Goal: Task Accomplishment & Management: Manage account settings

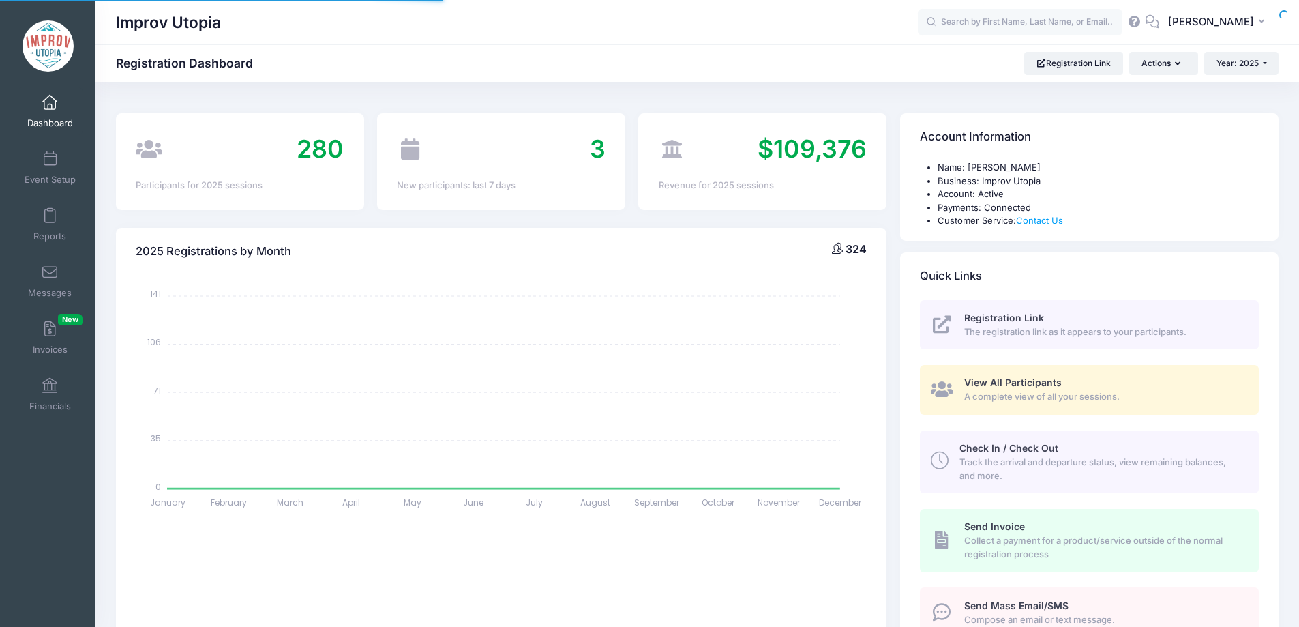
select select
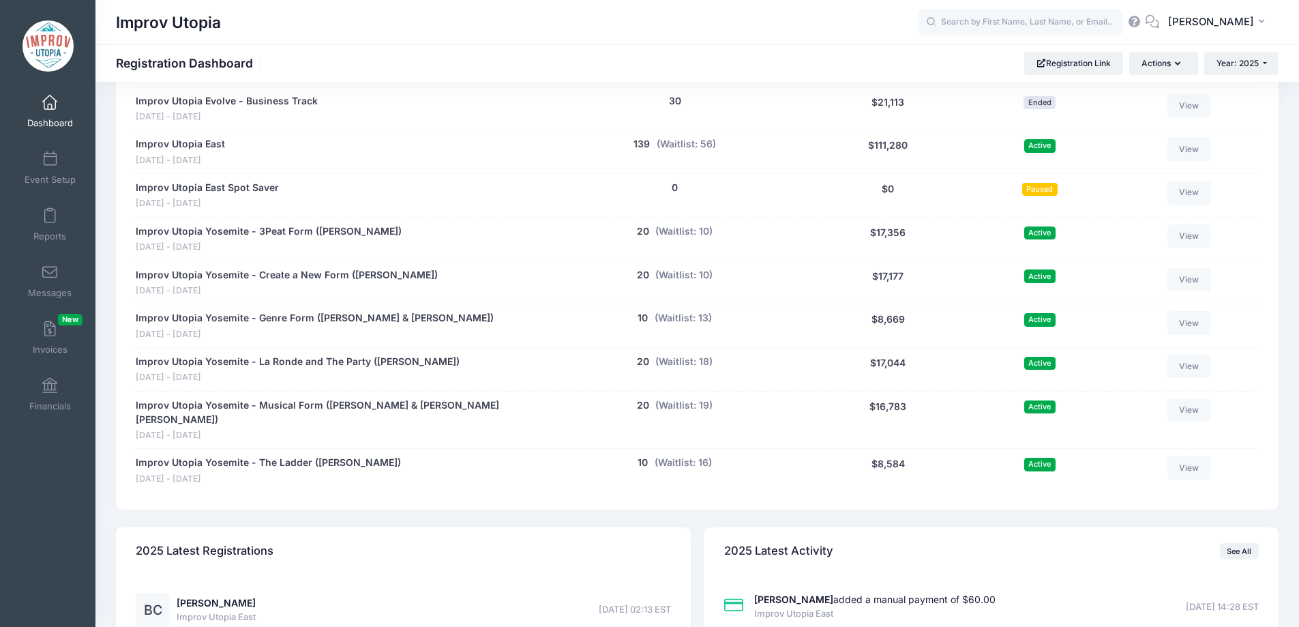
scroll to position [787, 0]
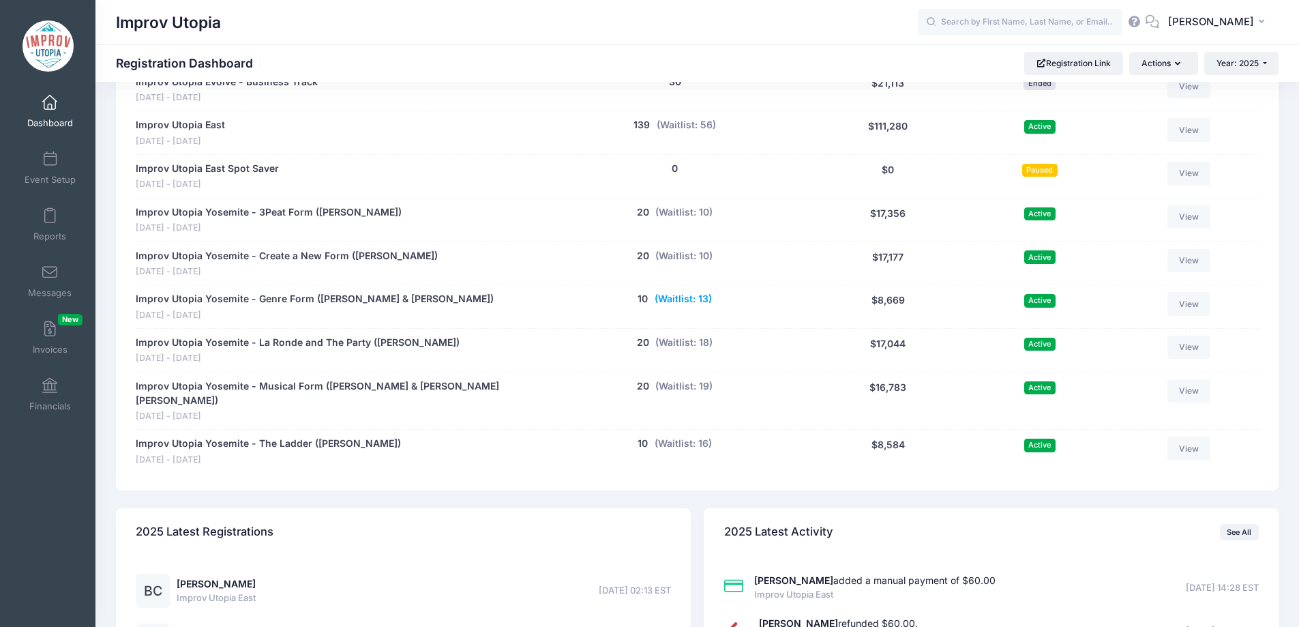
click at [692, 302] on button "(Waitlist: 13)" at bounding box center [682, 299] width 57 height 14
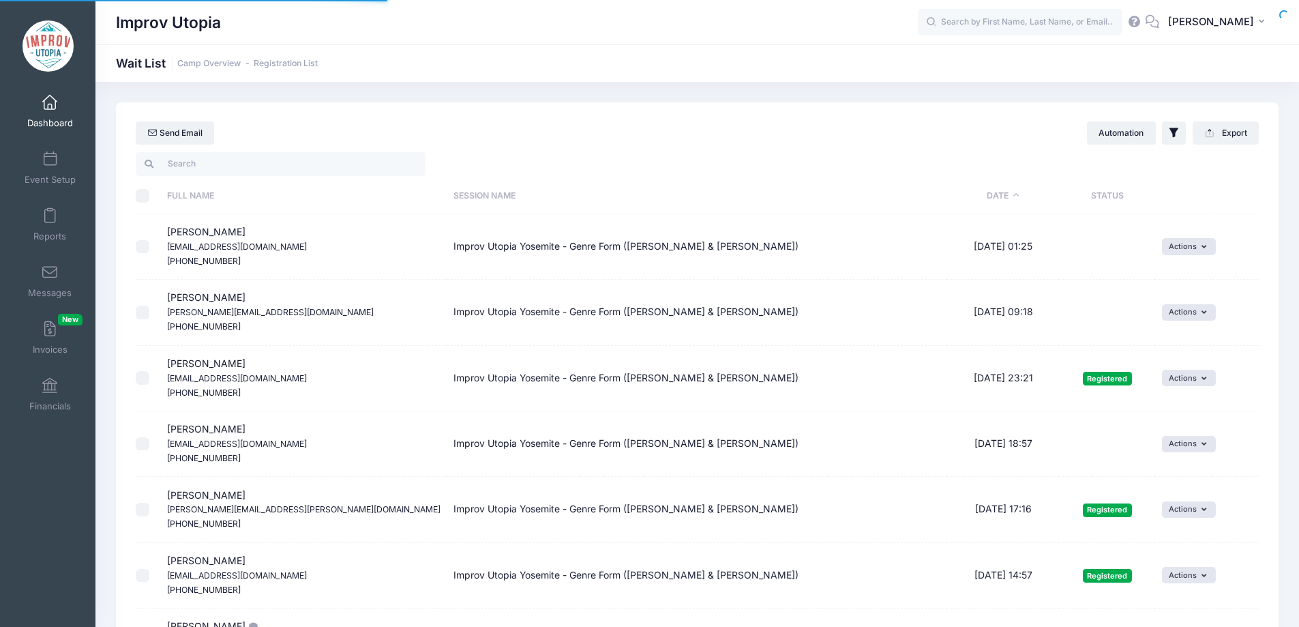
select select "50"
click at [327, 162] on input "search" at bounding box center [281, 163] width 290 height 23
type input ","
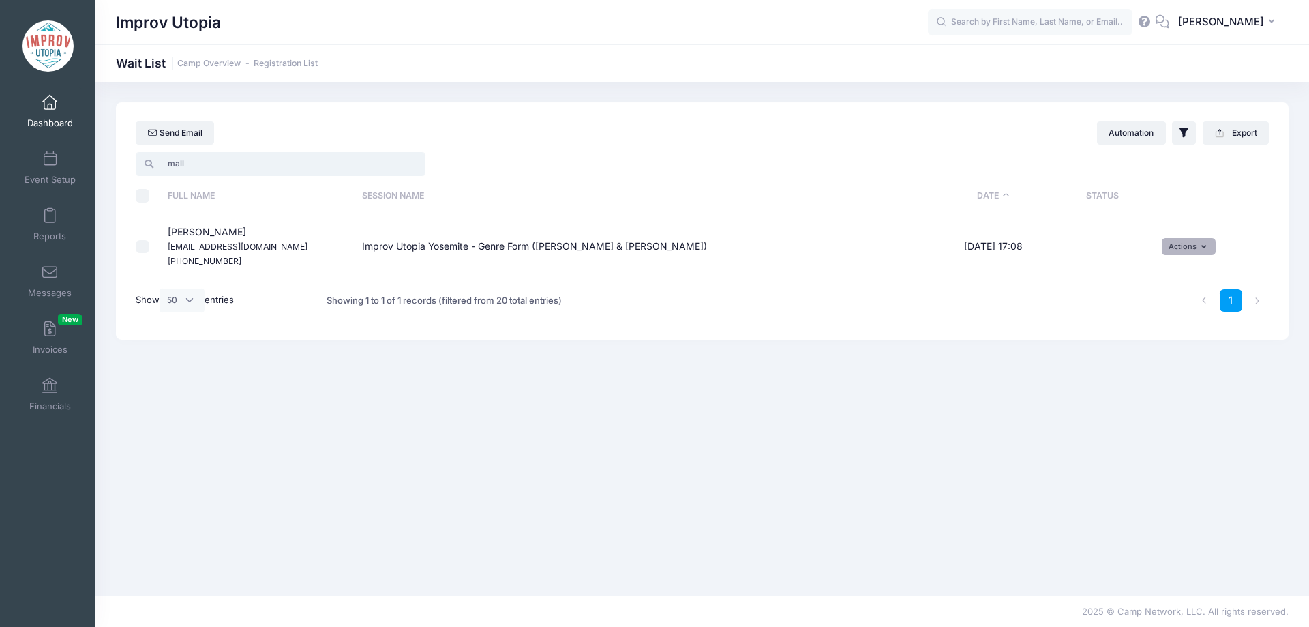
type input "mall"
click at [1205, 242] on button "Actions" at bounding box center [1189, 246] width 54 height 16
click at [1200, 265] on link "Invite" at bounding box center [1178, 276] width 59 height 26
click at [883, 279] on select "1 2 3 4 5 6 7 8 9 10 11 12 13 14 15 16 17 18 19 20 21 22 23 24 25 26 27 28 29 3…" at bounding box center [868, 266] width 48 height 29
select select "21"
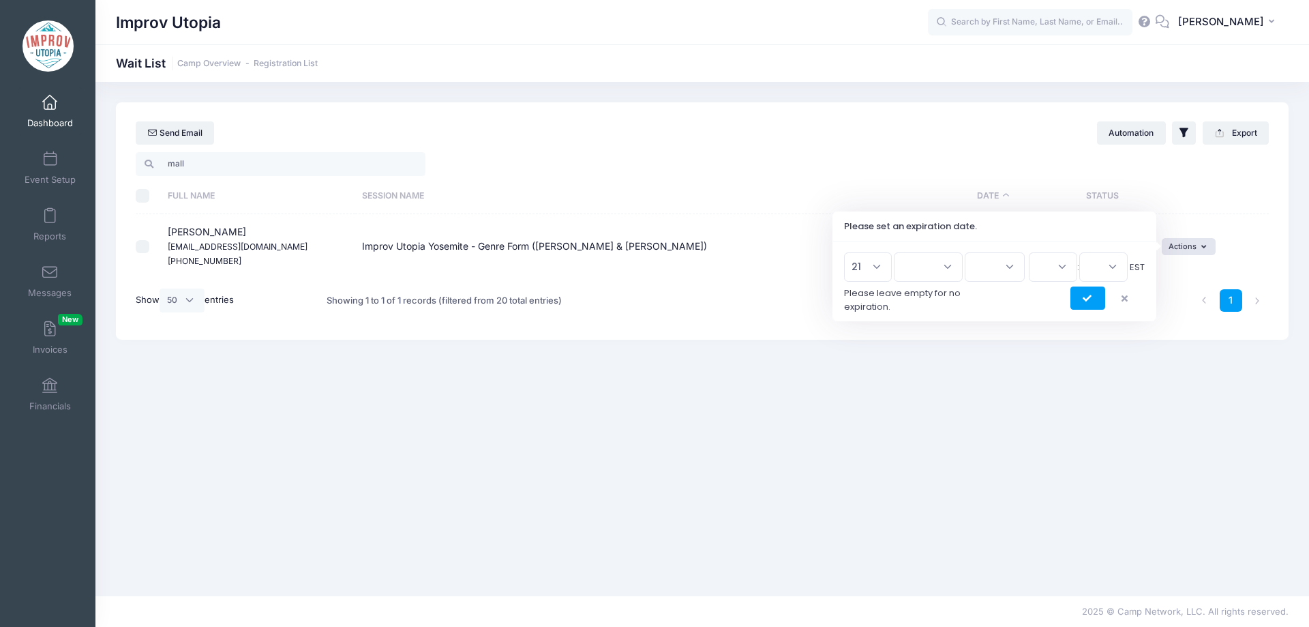
click at [849, 252] on select "1 2 3 4 5 6 7 8 9 10 11 12 13 14 15 16 17 18 19 20 21 22 23 24 25 26 27 28 29 3…" at bounding box center [868, 266] width 48 height 29
click at [933, 270] on select "Jan Feb Mar Apr May Jun Jul Aug Sep Oct Nov Dec" at bounding box center [928, 266] width 69 height 29
select select "7"
click at [900, 252] on select "Jan Feb Mar Apr May Jun Jul Aug Sep Oct Nov Dec" at bounding box center [928, 266] width 69 height 29
click at [1017, 271] on select "2026 2025" at bounding box center [995, 266] width 60 height 29
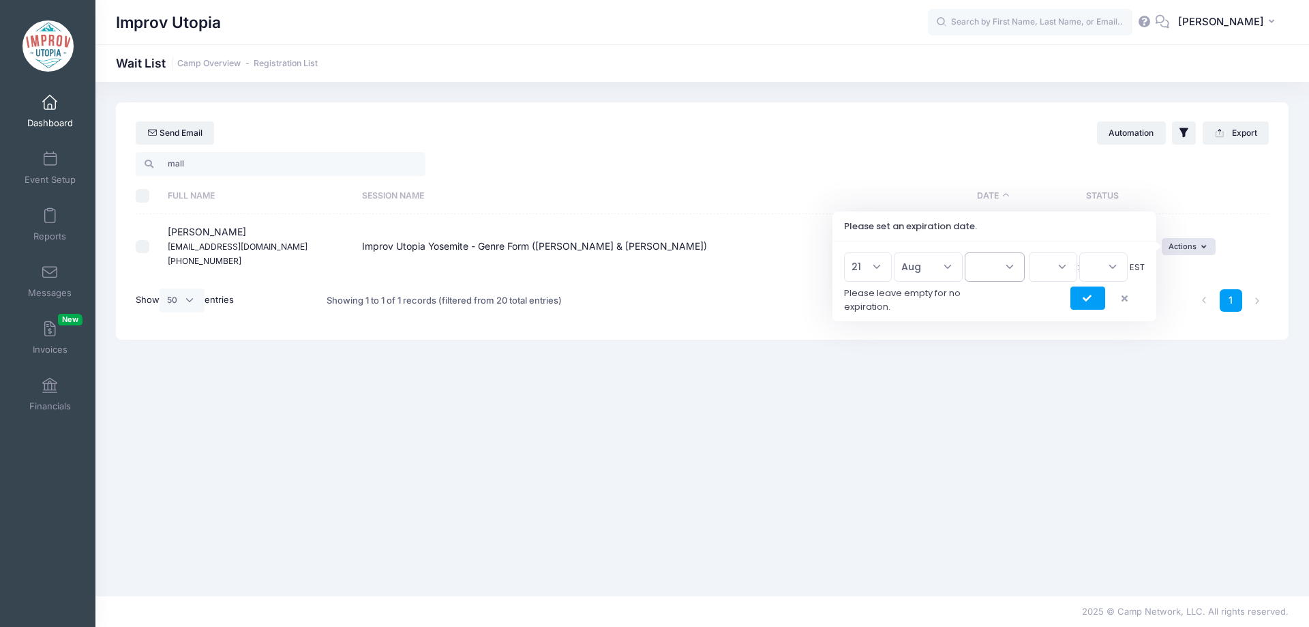
select select "2025"
click at [965, 252] on select "2026 2025" at bounding box center [995, 266] width 60 height 29
click at [1056, 260] on select "00 01 02 03 04 05 06 07 08 09 10 11 12 13 14 15 16 17 18 19 20 21 22 23" at bounding box center [1053, 266] width 48 height 29
select select "16"
click at [1029, 252] on select "00 01 02 03 04 05 06 07 08 09 10 11 12 13 14 15 16 17 18 19 20 21 22 23" at bounding box center [1053, 266] width 48 height 29
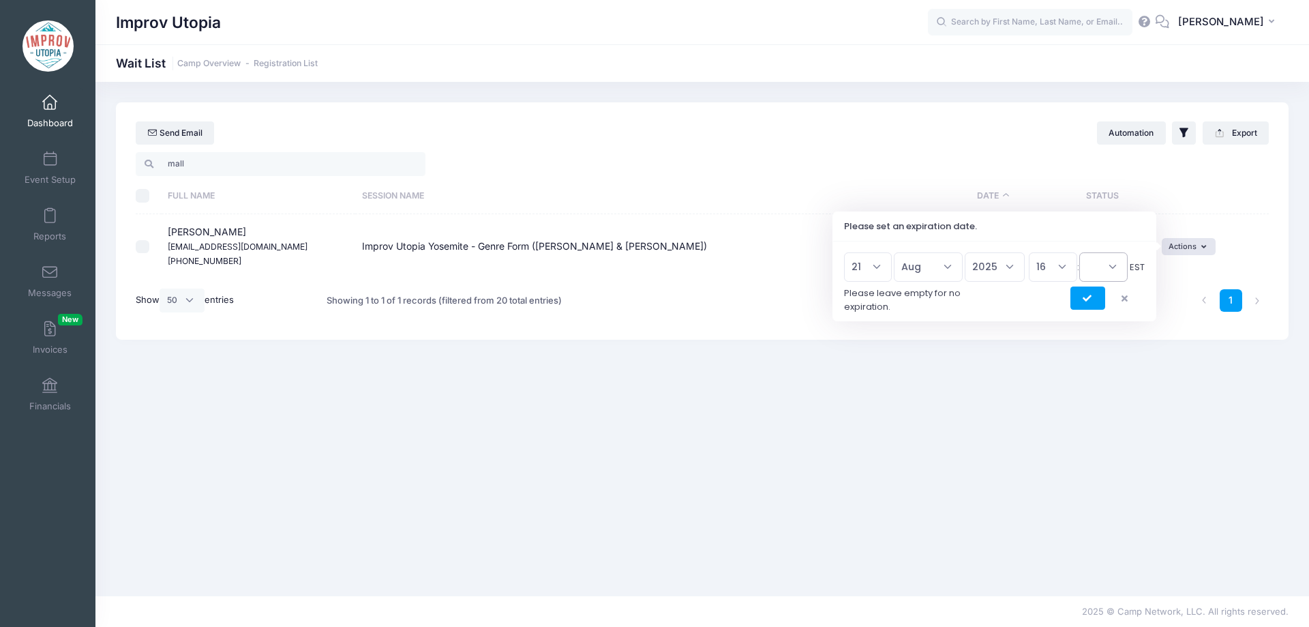
click at [1111, 260] on select "00 15 30 45" at bounding box center [1103, 266] width 48 height 29
select select "45"
click at [1079, 252] on select "00 15 30 45" at bounding box center [1103, 266] width 48 height 29
click at [1087, 299] on icon "submit" at bounding box center [1088, 299] width 11 height 0
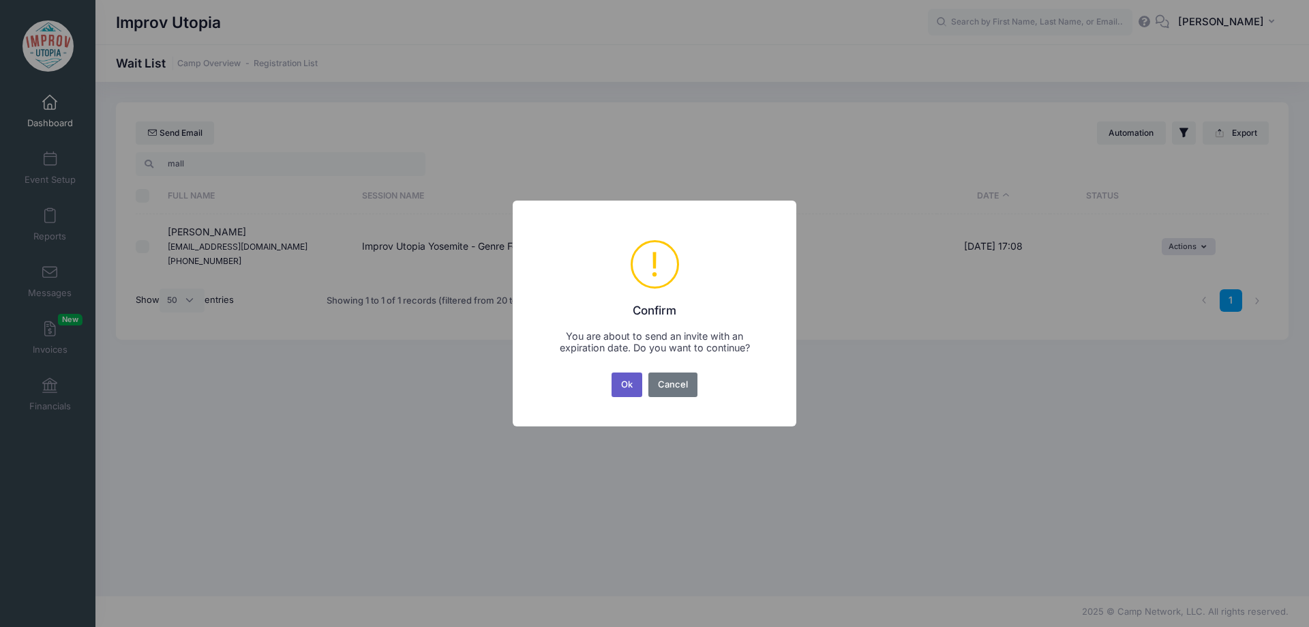
click at [624, 385] on button "Ok" at bounding box center [627, 384] width 31 height 25
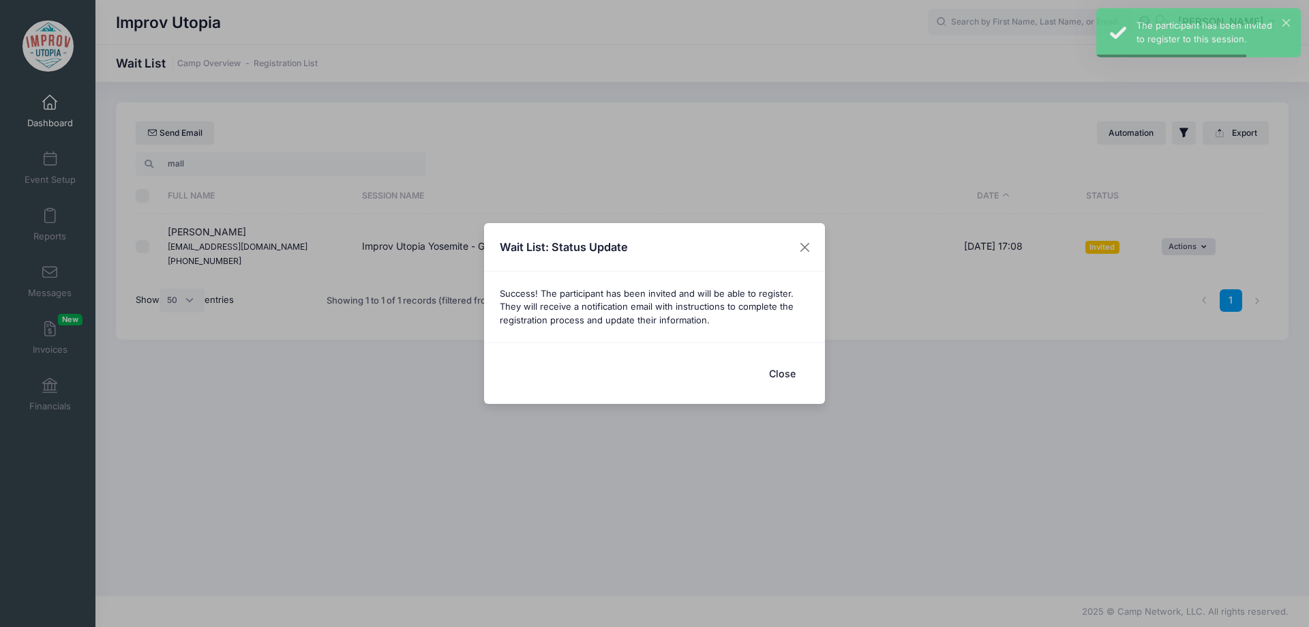
click at [785, 366] on button "Close" at bounding box center [782, 373] width 55 height 29
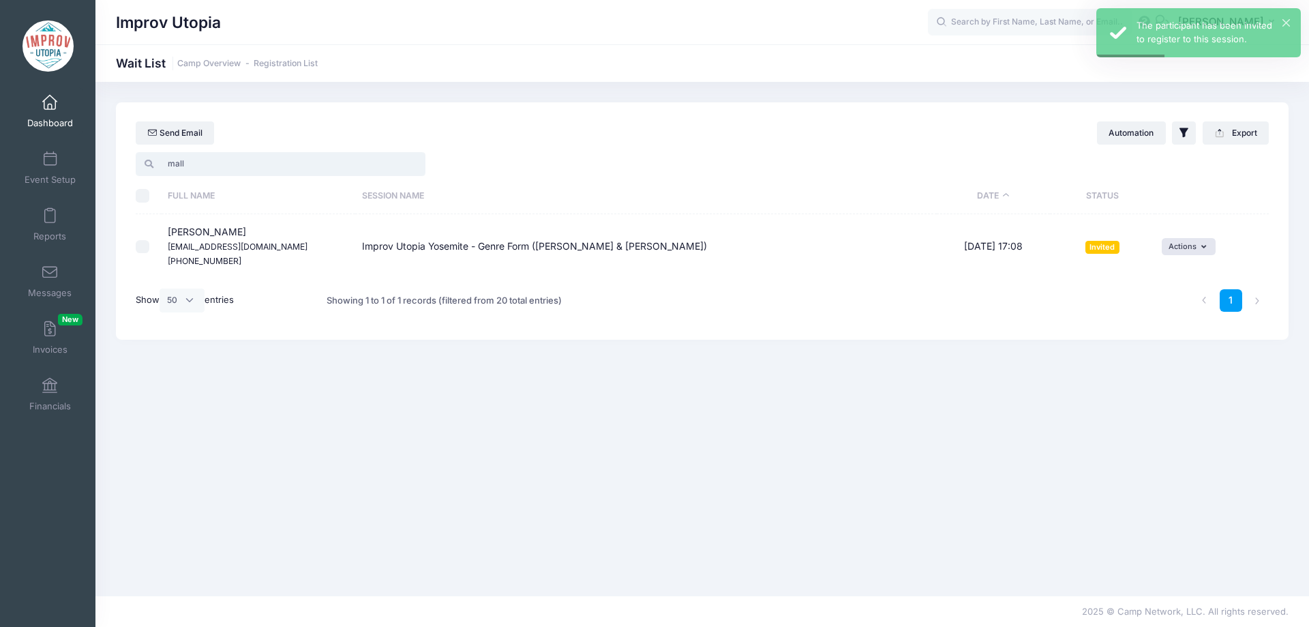
click at [412, 167] on input "mall" at bounding box center [281, 163] width 290 height 23
click at [412, 162] on input "mall" at bounding box center [281, 163] width 290 height 23
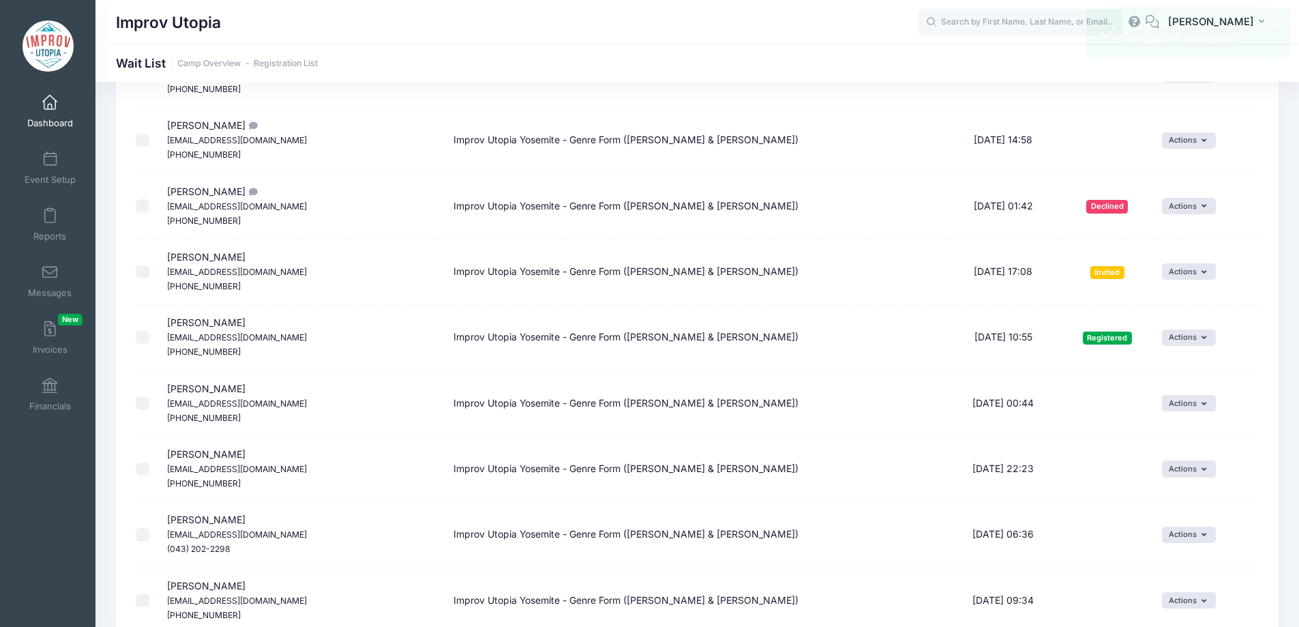
scroll to position [504, 0]
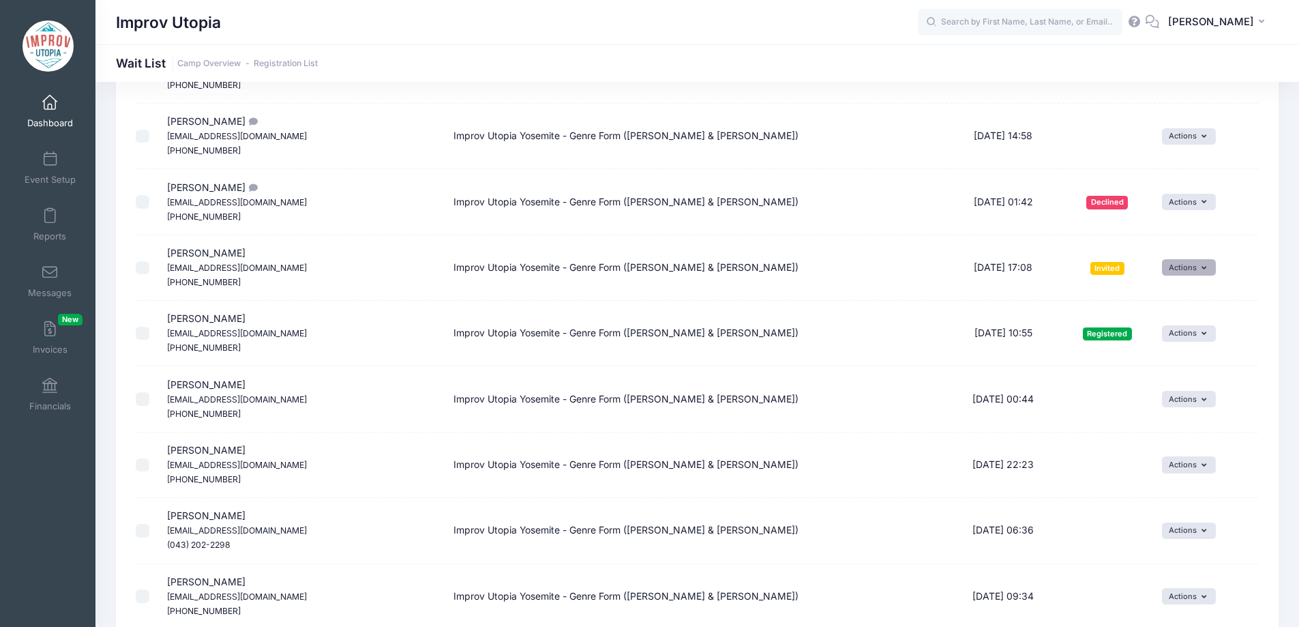
click at [1173, 270] on button "Actions" at bounding box center [1189, 267] width 54 height 16
click at [1144, 349] on link "Uninvite" at bounding box center [1143, 350] width 112 height 26
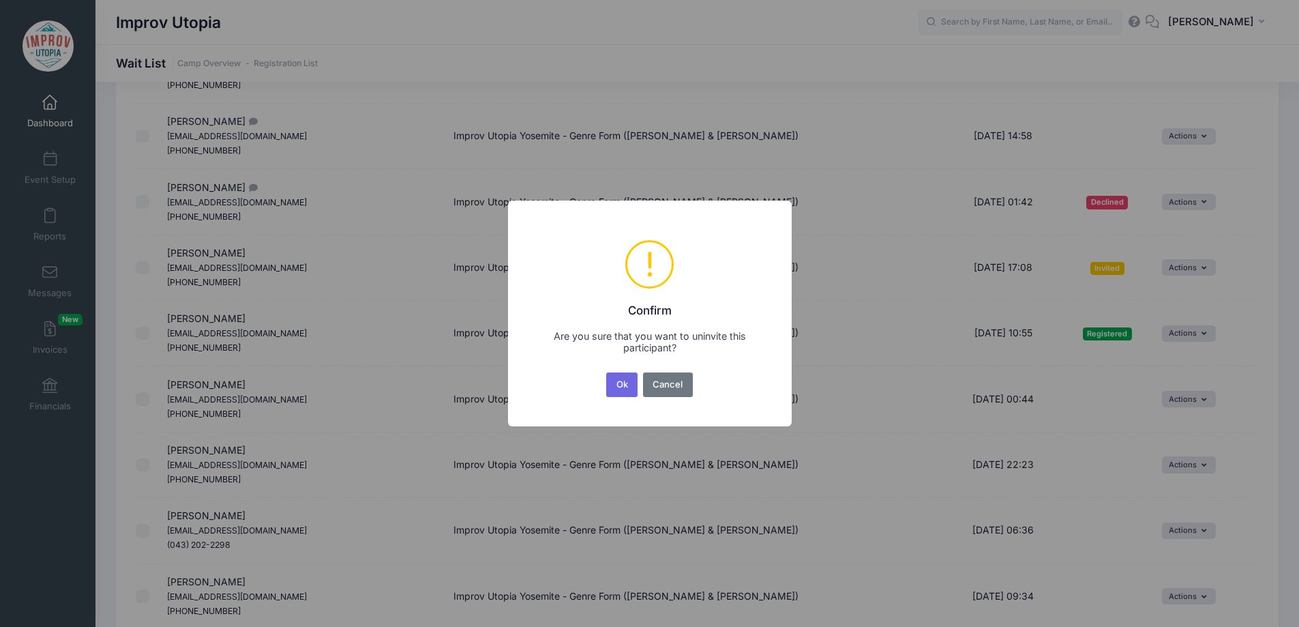
scroll to position [0, 0]
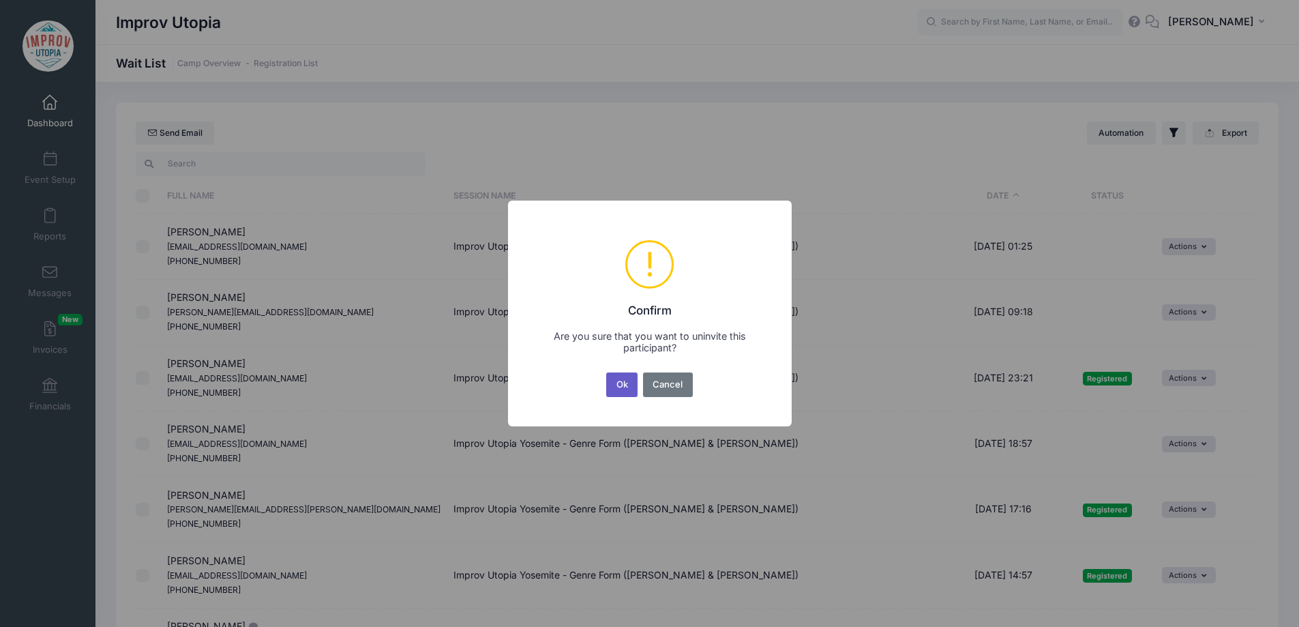
click at [623, 382] on button "Ok" at bounding box center [621, 384] width 31 height 25
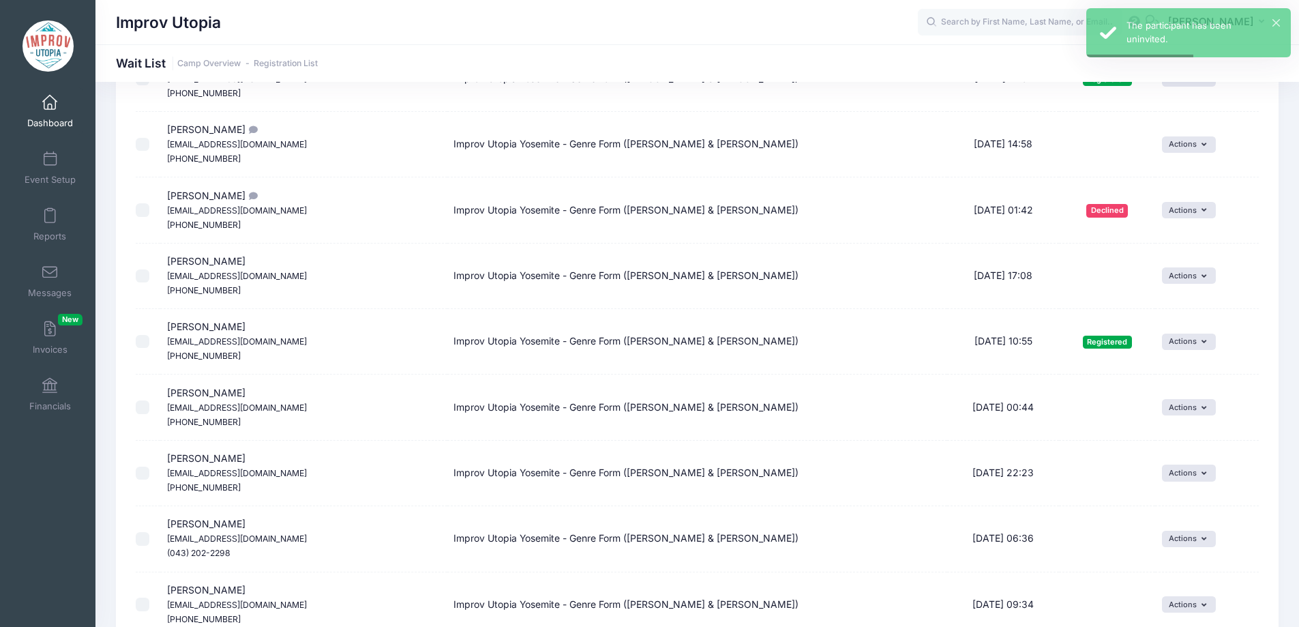
scroll to position [497, 0]
click at [1179, 269] on button "Actions" at bounding box center [1189, 275] width 54 height 16
click at [1162, 304] on link "Invite" at bounding box center [1168, 305] width 59 height 26
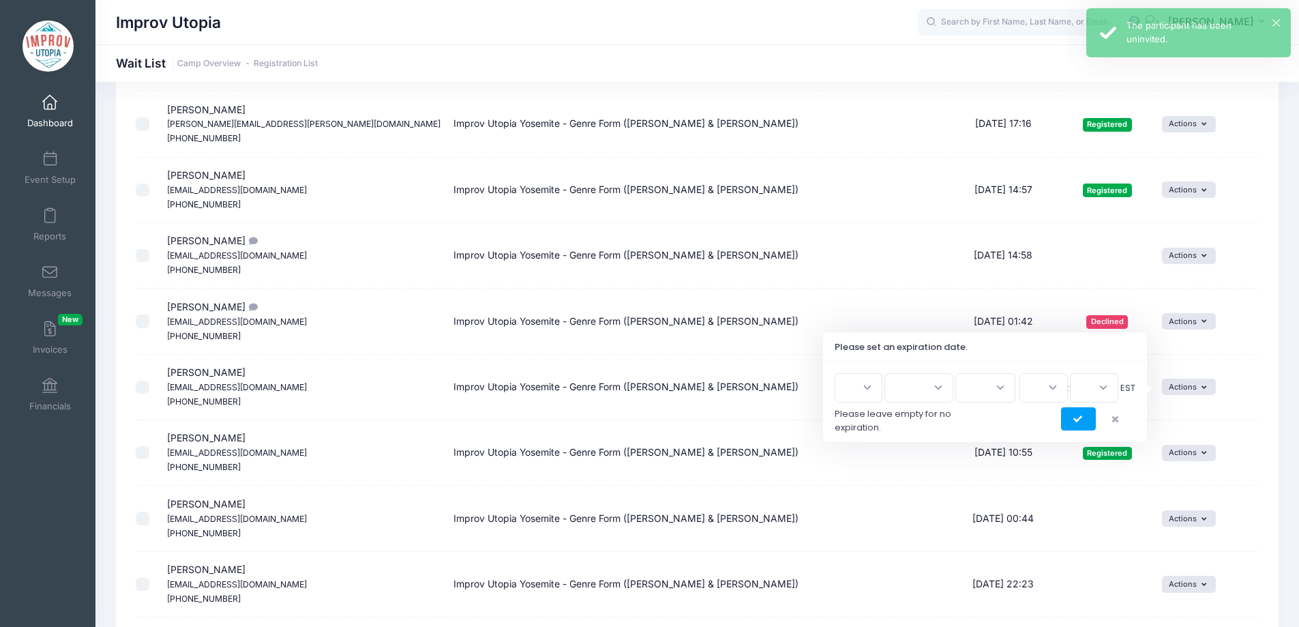
click at [865, 389] on select "1 2 3 4 5 6 7 8 9 10 11 12 13 14 15 16 17 18 19 20 21 22 23 24 25 26 27 28 29 3…" at bounding box center [858, 387] width 48 height 29
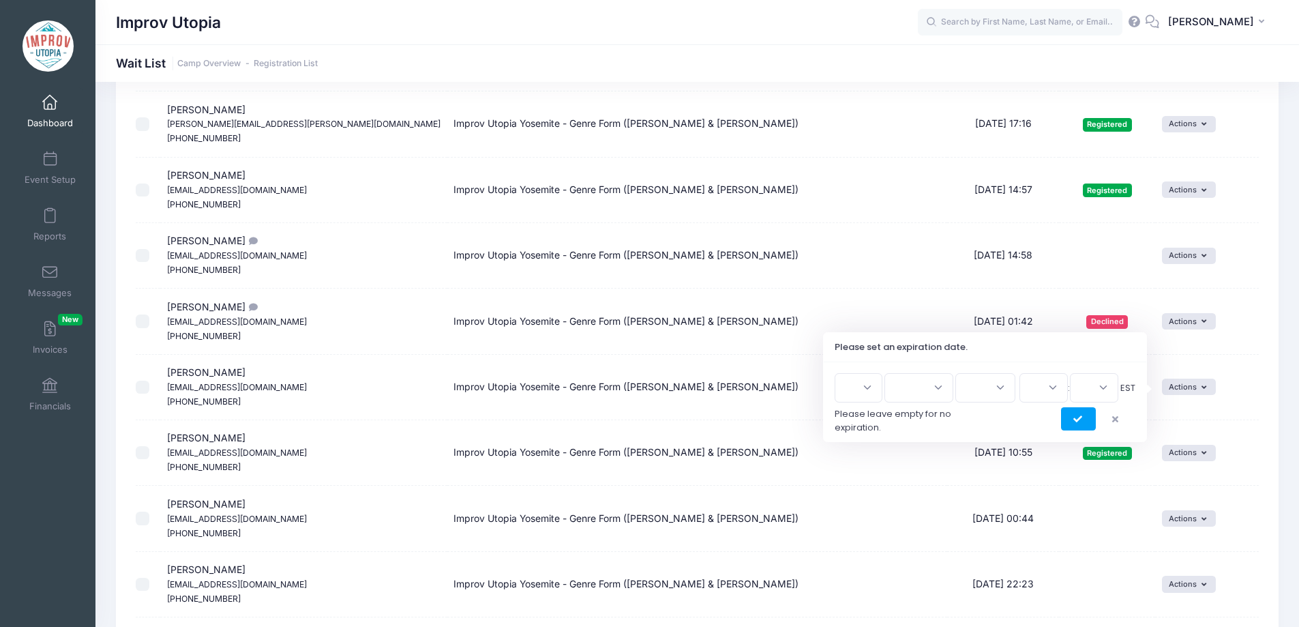
select select "21"
click at [839, 373] on select "1 2 3 4 5 6 7 8 9 10 11 12 13 14 15 16 17 18 19 20 21 22 23 24 25 26 27 28 29 3…" at bounding box center [858, 387] width 48 height 29
click at [902, 383] on select "Jan Feb Mar Apr May Jun Jul Aug Sep Oct Nov Dec" at bounding box center [918, 387] width 69 height 29
select select "7"
click at [890, 373] on select "Jan Feb Mar Apr May Jun Jul Aug Sep Oct Nov Dec" at bounding box center [918, 387] width 69 height 29
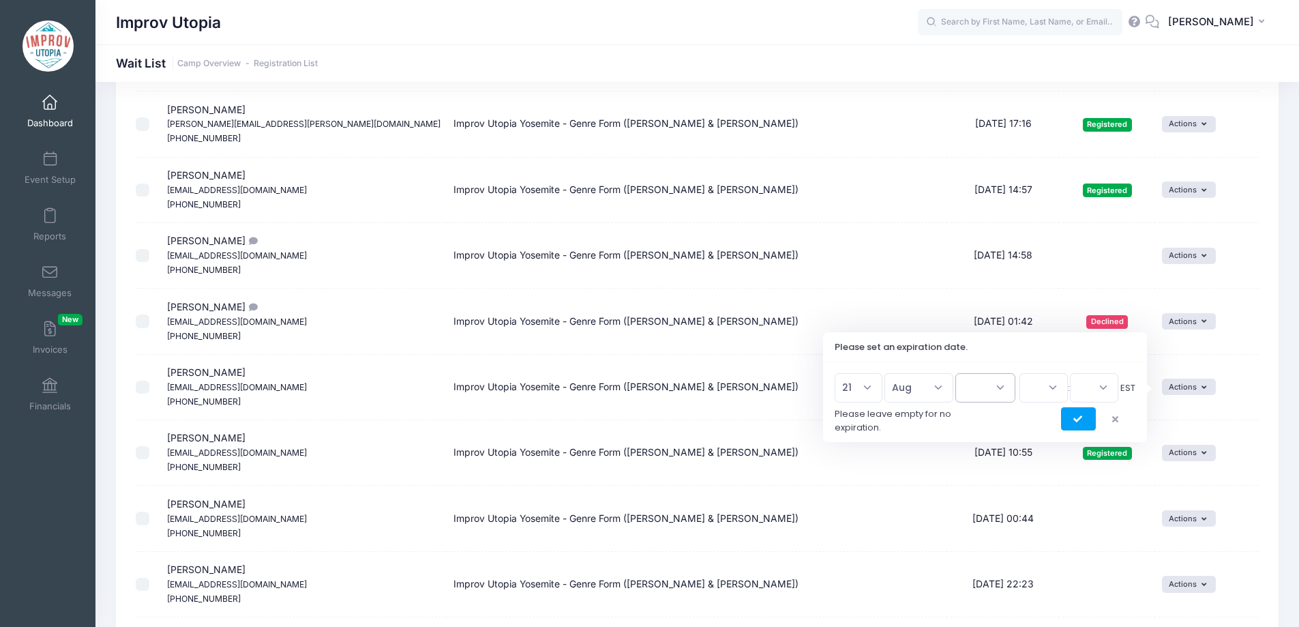
click at [980, 382] on select "2026 2025" at bounding box center [985, 387] width 60 height 29
select select "2025"
click at [955, 373] on select "2026 2025" at bounding box center [985, 387] width 60 height 29
click at [1038, 380] on select "00 01 02 03 04 05 06 07 08 09 10 11 12 13 14 15 16 17 18 19 20 21 22 23" at bounding box center [1043, 387] width 48 height 29
select select "16"
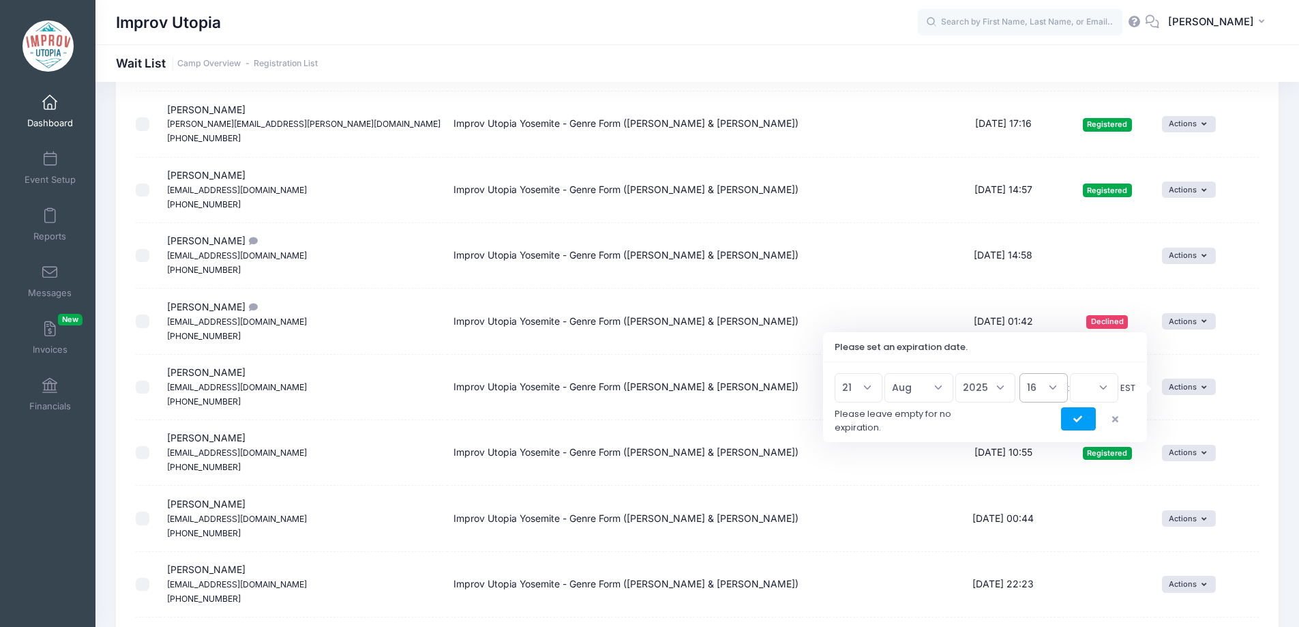
click at [1019, 373] on select "00 01 02 03 04 05 06 07 08 09 10 11 12 13 14 15 16 17 18 19 20 21 22 23" at bounding box center [1043, 387] width 48 height 29
click at [1085, 393] on select "00 15 30 45" at bounding box center [1094, 387] width 48 height 29
select select "45"
click at [1070, 373] on select "00 15 30 45" at bounding box center [1094, 387] width 48 height 29
click at [1078, 419] on icon "submit" at bounding box center [1078, 419] width 11 height 0
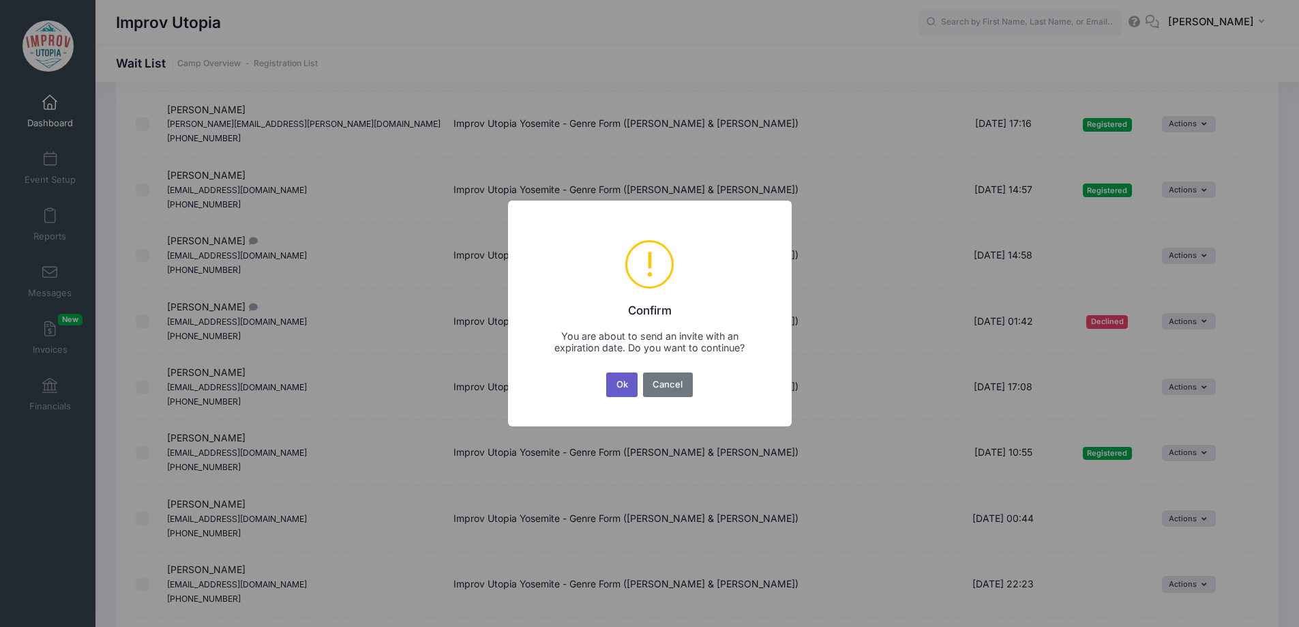
click at [623, 387] on button "Ok" at bounding box center [621, 384] width 31 height 25
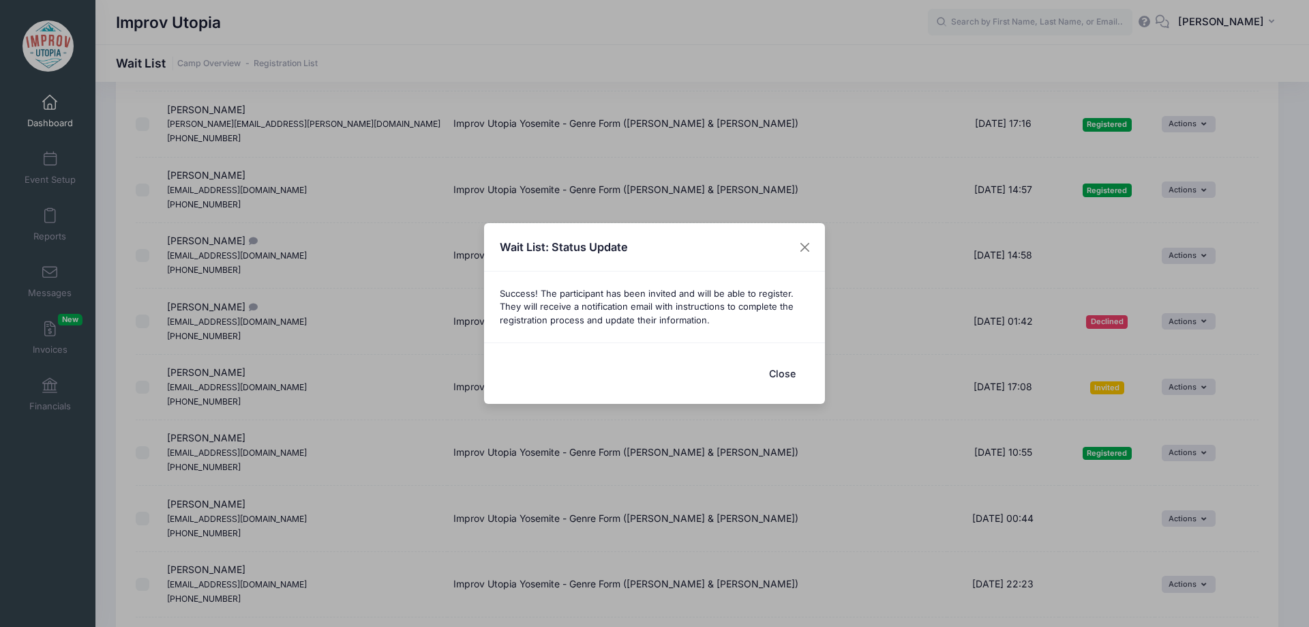
click at [70, 290] on div "Wait List: Status Update Success! The participant has been invited and will be …" at bounding box center [654, 313] width 1309 height 627
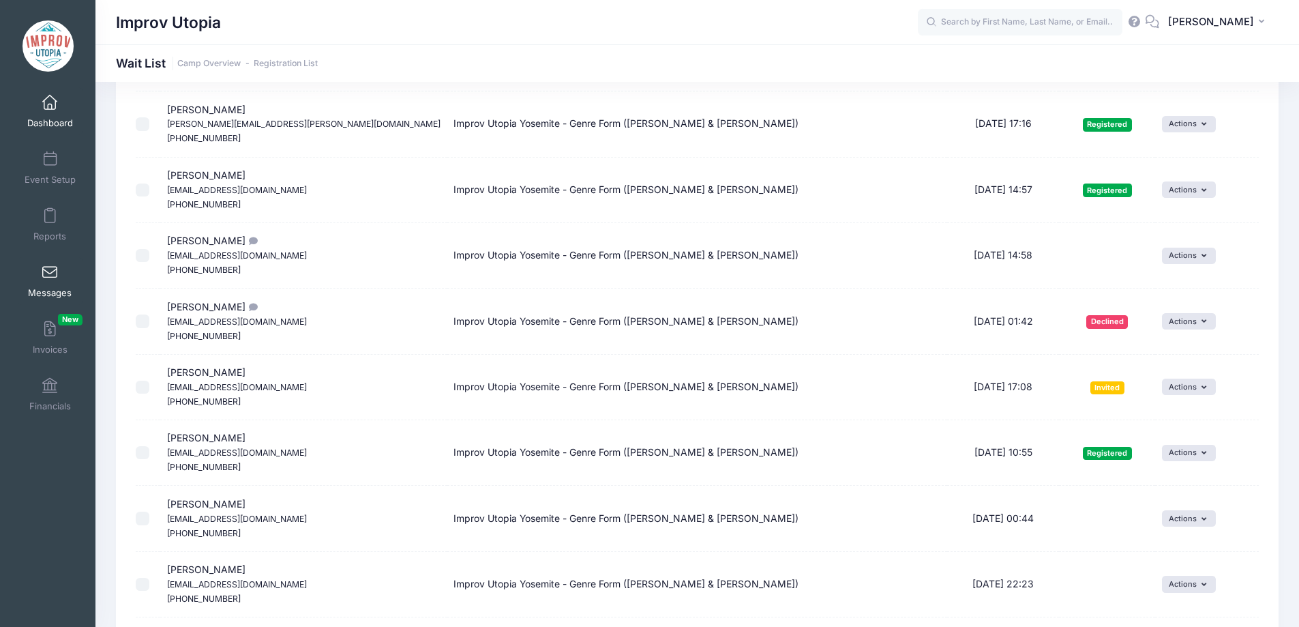
click at [37, 282] on link "Messages" at bounding box center [50, 281] width 65 height 48
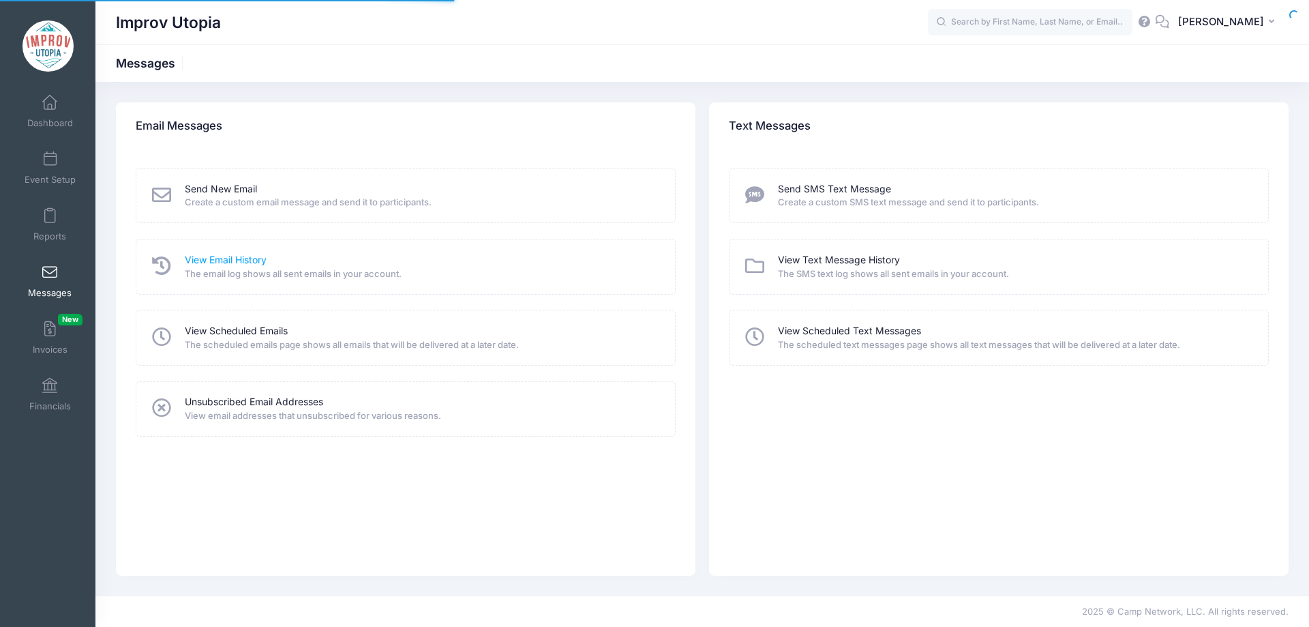
click at [216, 258] on link "View Email History" at bounding box center [226, 260] width 82 height 14
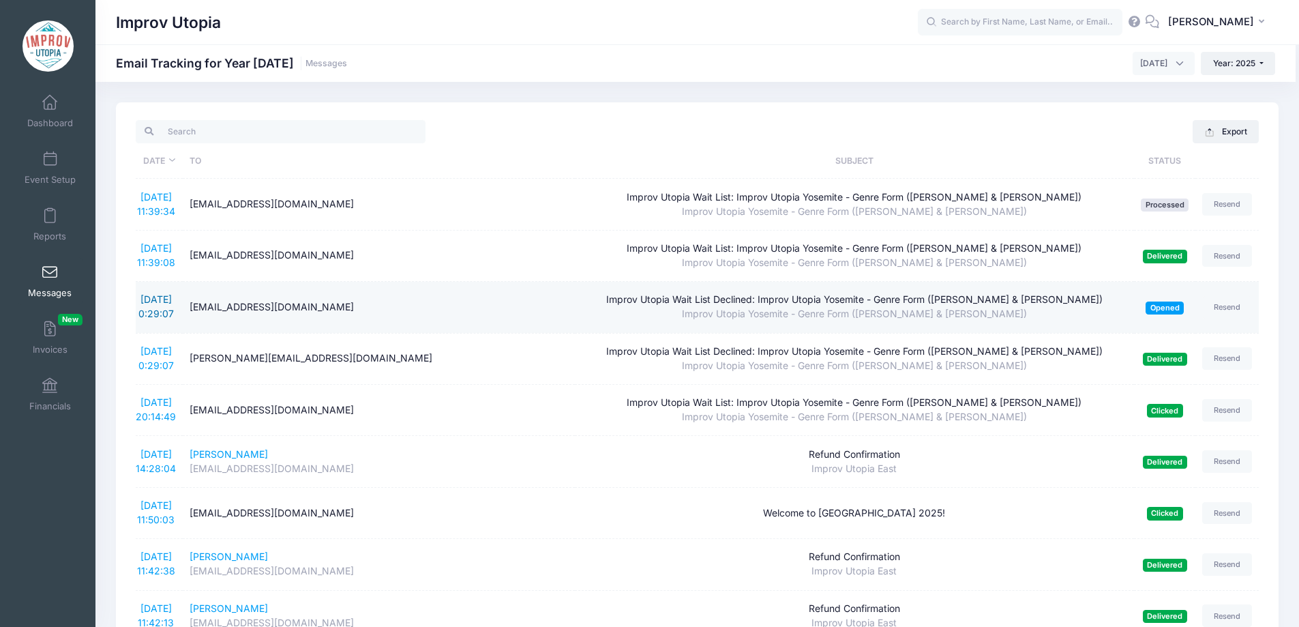
click at [157, 301] on link "[DATE] 0:29:07" at bounding box center [155, 306] width 35 height 26
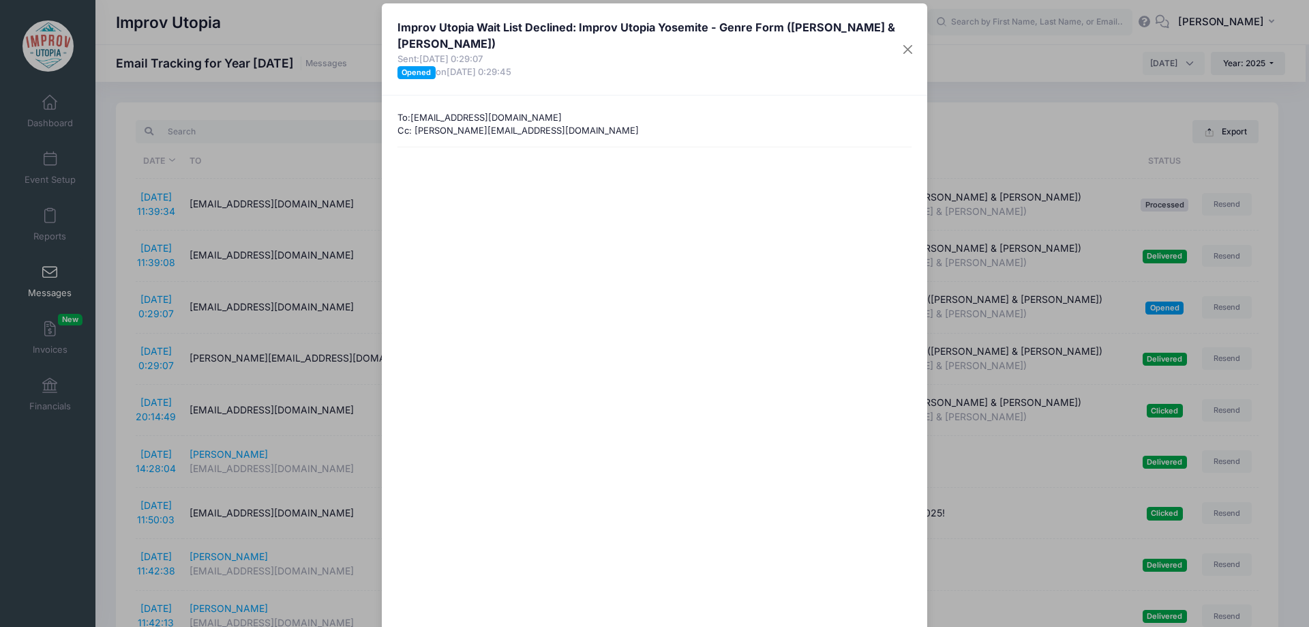
click at [348, 168] on div "Improv Utopia Wait List Declined: Improv Utopia Yosemite - Genre Form (Nick Arm…" at bounding box center [654, 313] width 1309 height 627
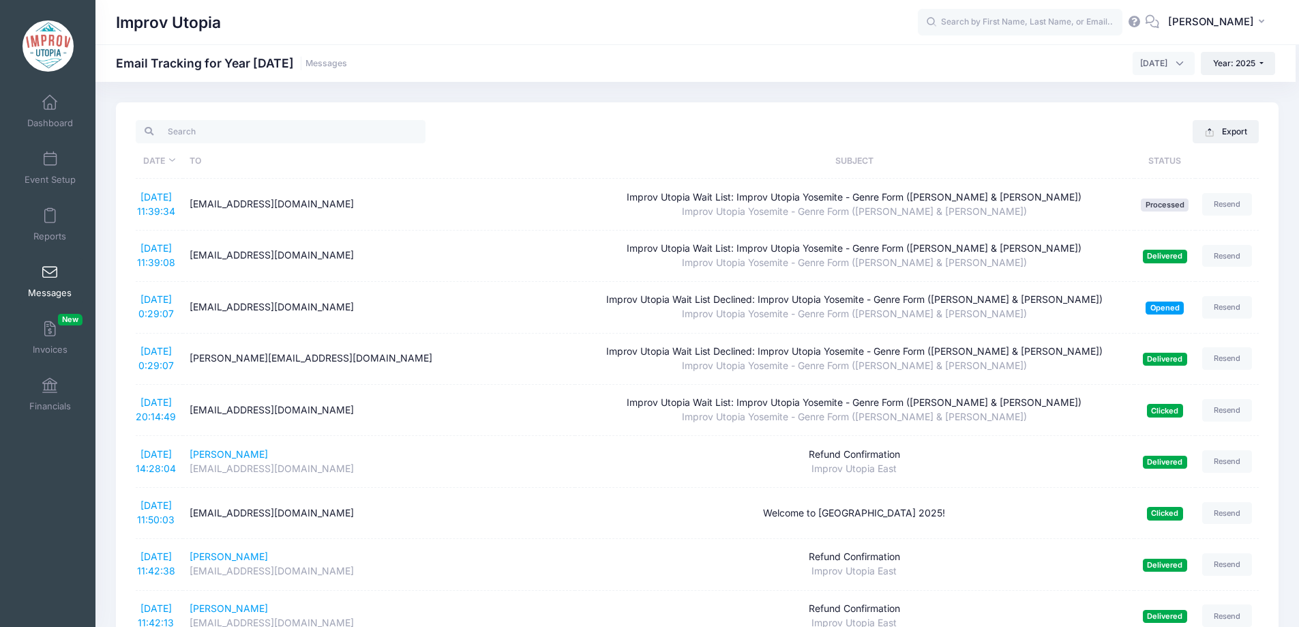
click at [164, 260] on link "8/20/2025 11:39:08" at bounding box center [156, 255] width 38 height 26
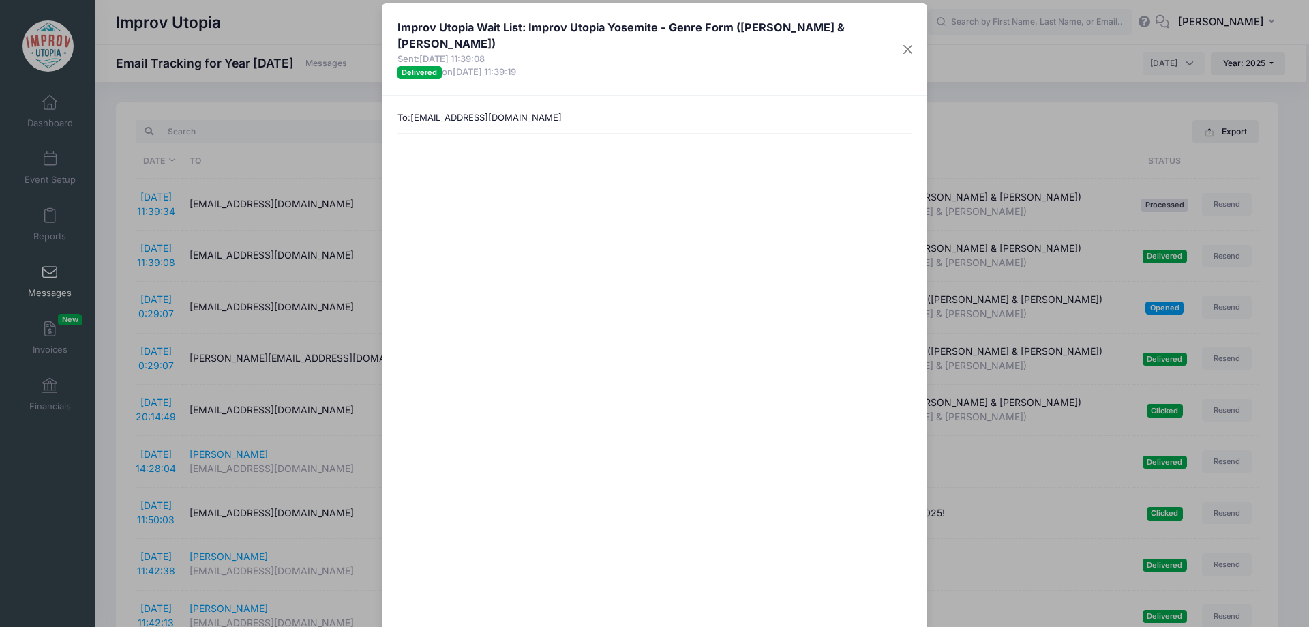
click at [299, 185] on div "Improv Utopia Wait List: Improv Utopia Yosemite - Genre Form (Nick Armstrong & …" at bounding box center [654, 313] width 1309 height 627
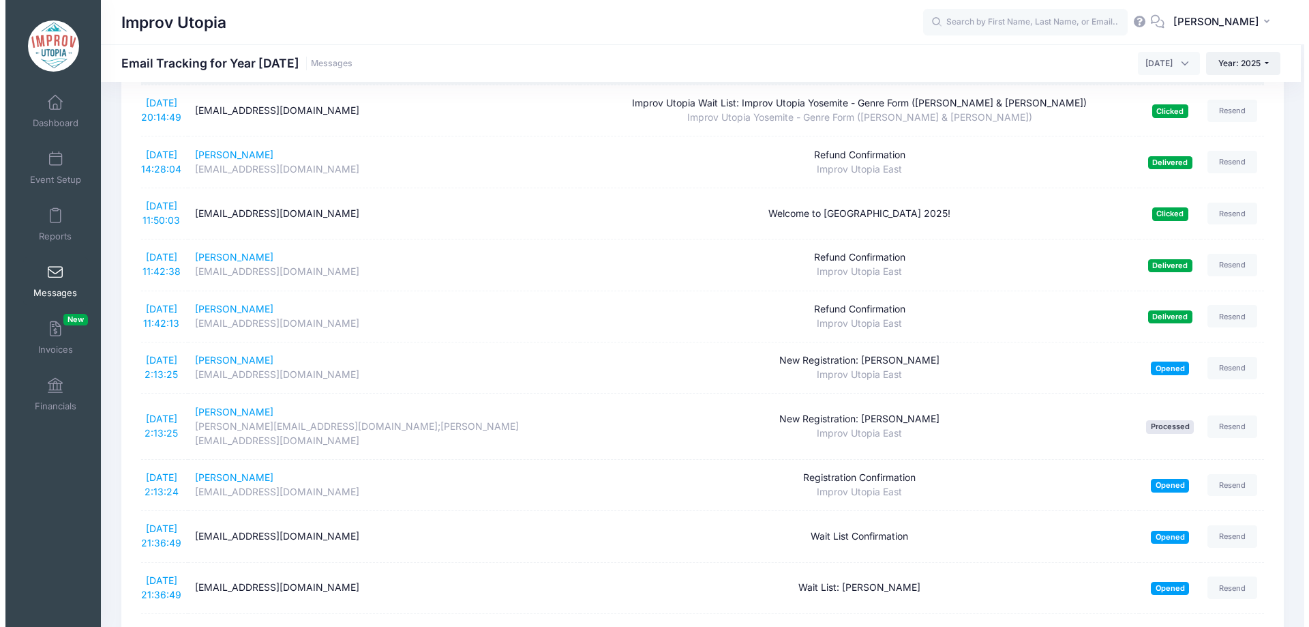
scroll to position [307, 0]
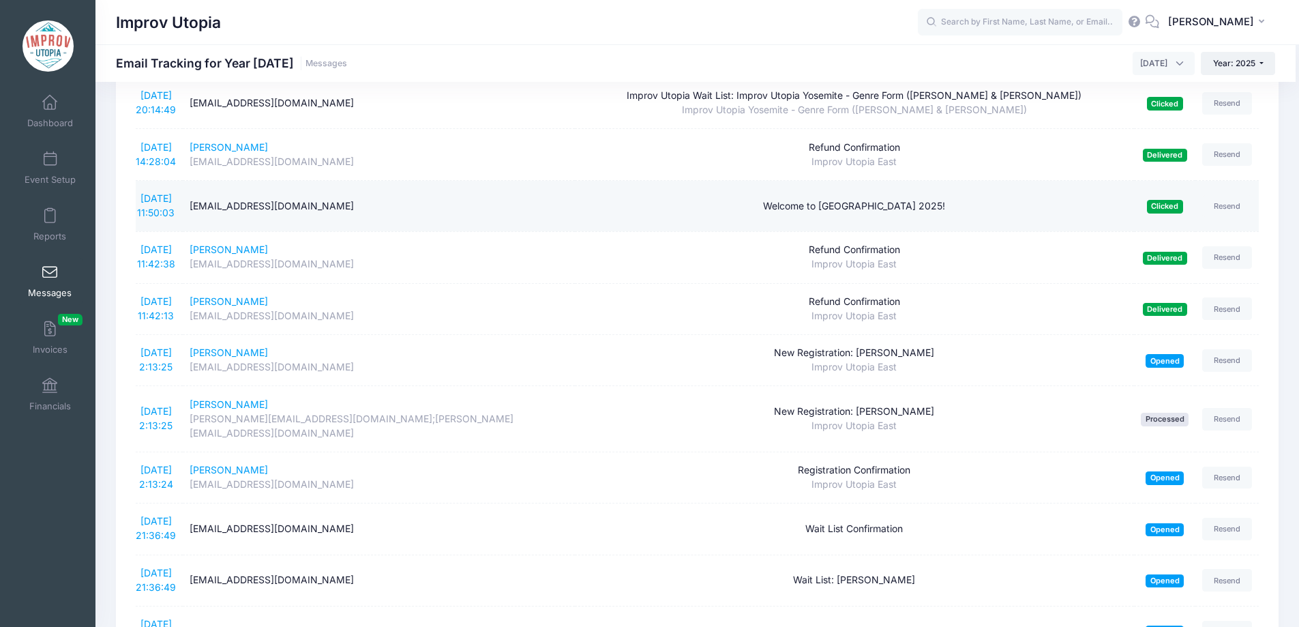
click at [327, 208] on div "benjamincheung718@gmail.com" at bounding box center [379, 206] width 378 height 14
click at [380, 206] on div "benjamincheung718@gmail.com" at bounding box center [379, 206] width 378 height 14
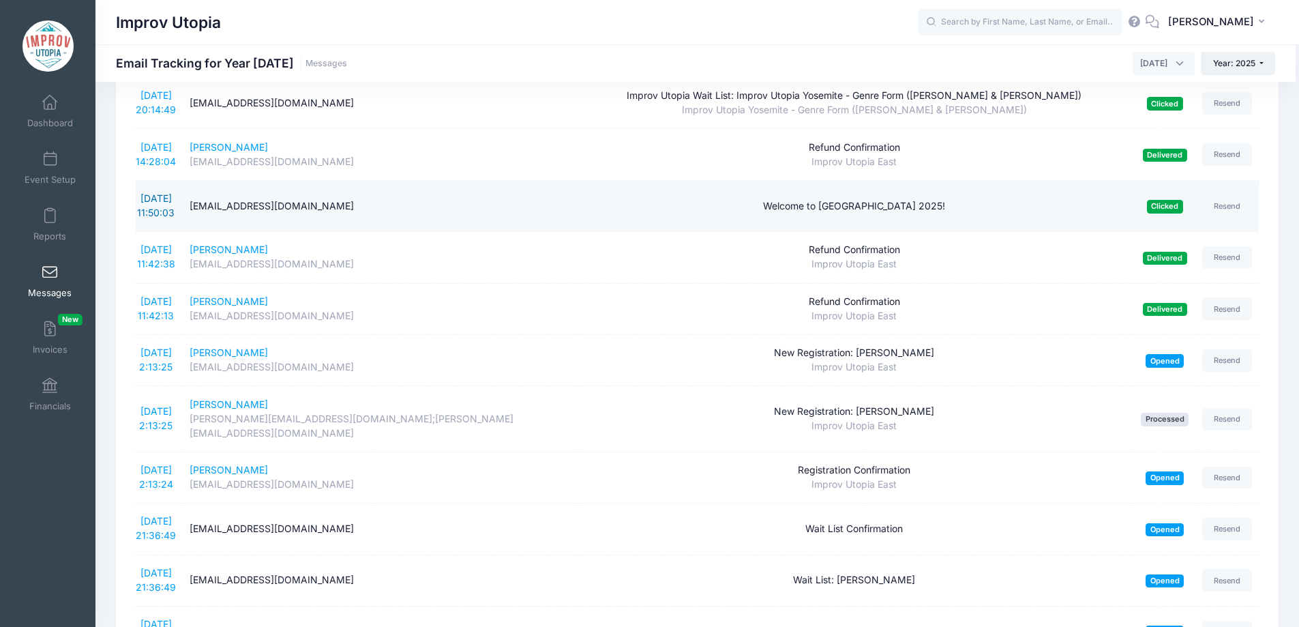
click at [155, 202] on link "8/19/2025 11:50:03" at bounding box center [155, 205] width 37 height 26
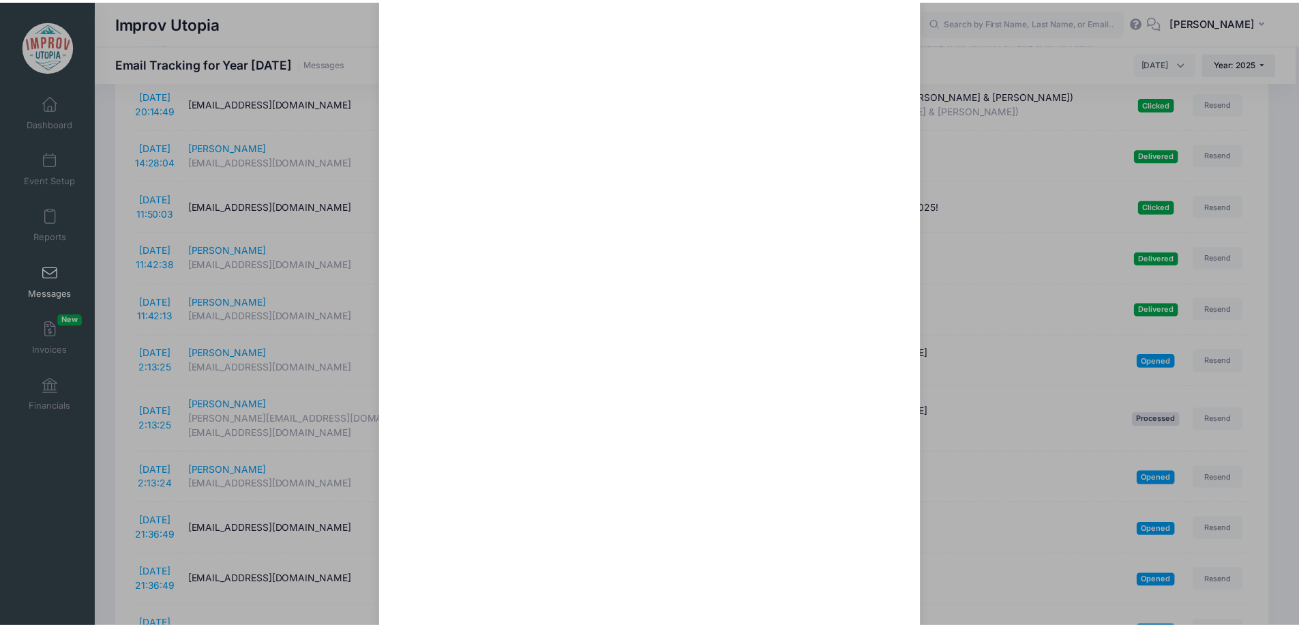
scroll to position [160, 0]
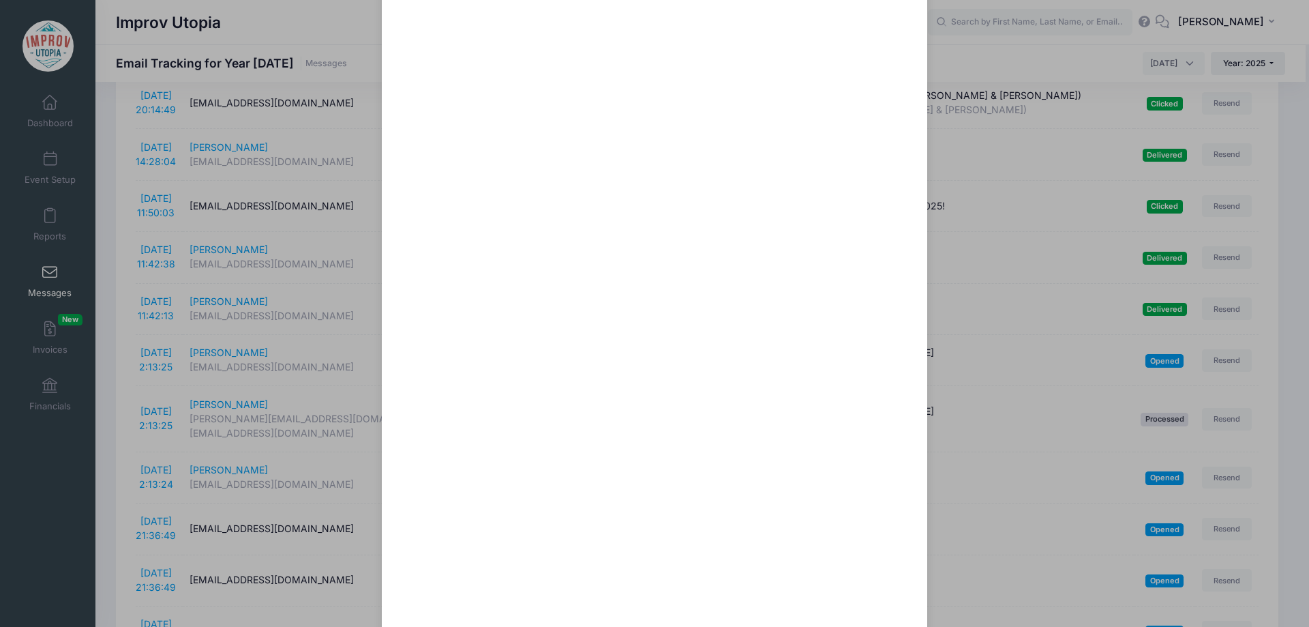
click at [110, 328] on div "Welcome to IU East 2025! Sent: 8/19/2025 11:50:03 Clicked on 8/19/2025 22:57:52…" at bounding box center [654, 313] width 1309 height 627
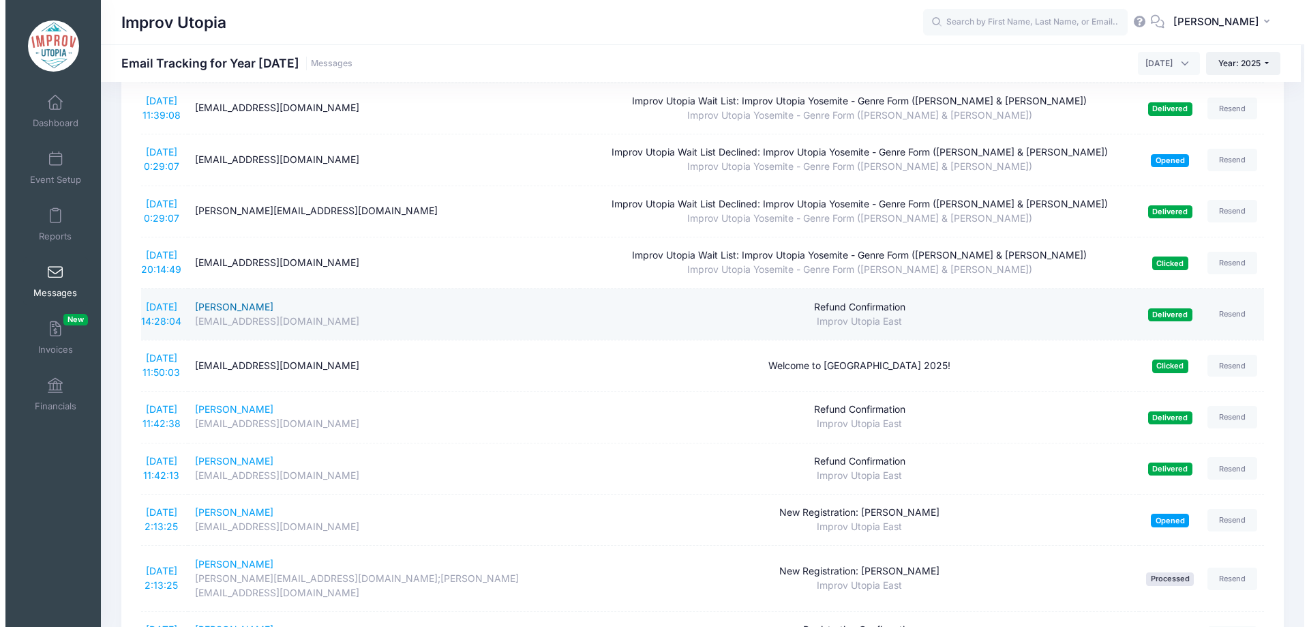
scroll to position [157, 0]
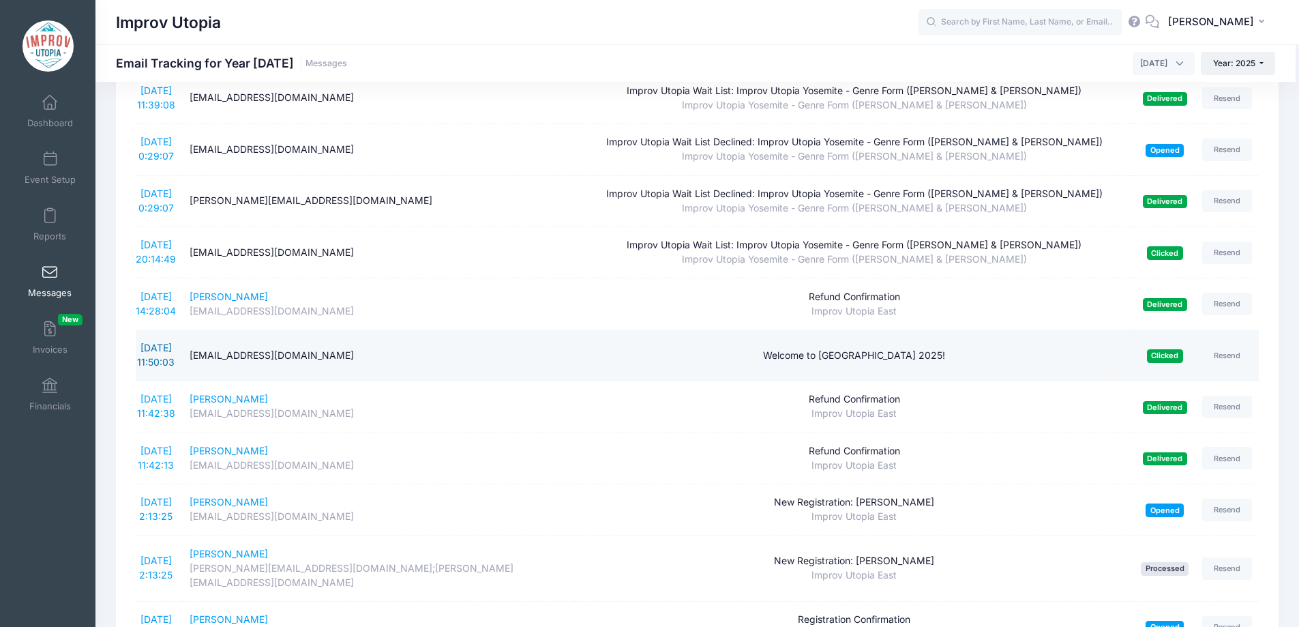
click at [161, 346] on link "8/19/2025 11:50:03" at bounding box center [155, 355] width 37 height 26
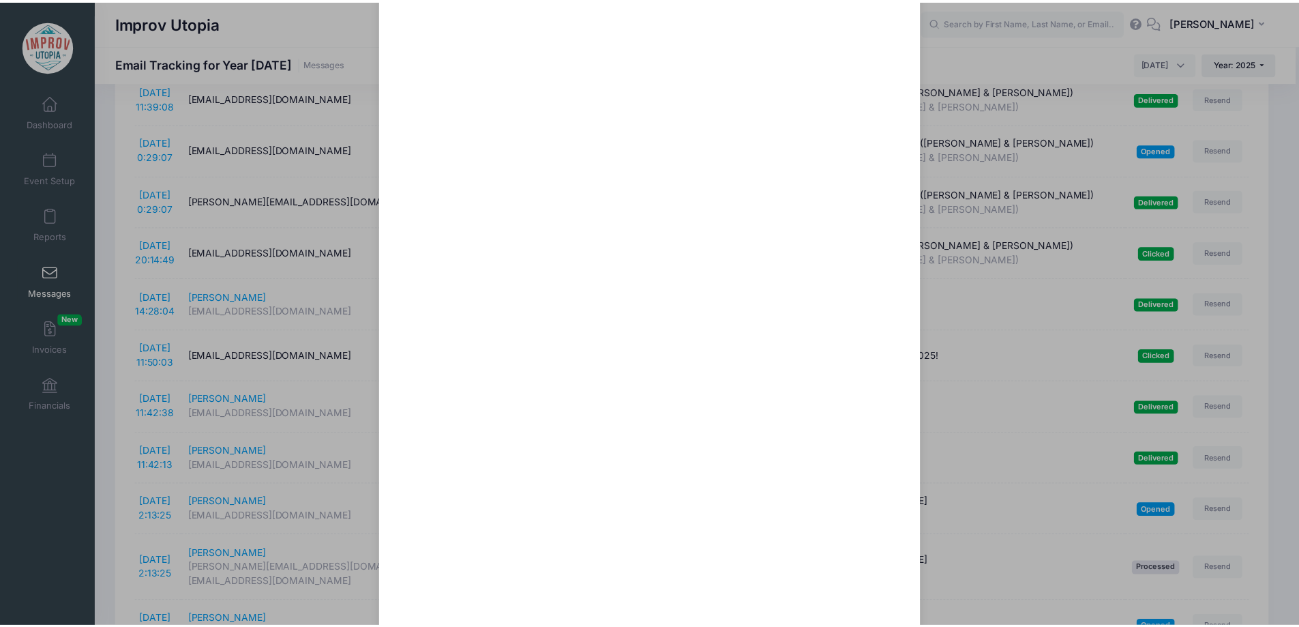
scroll to position [298, 0]
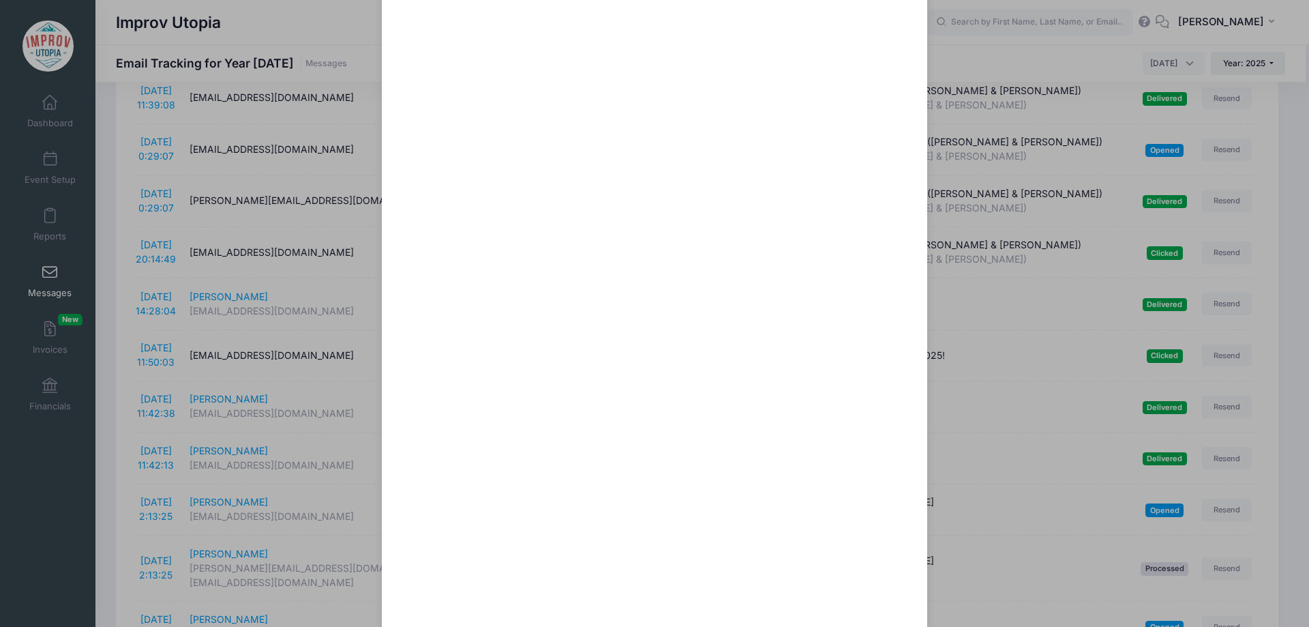
click at [122, 342] on div "Welcome to IU East 2025! Sent: 8/19/2025 11:50:03 Clicked on 8/19/2025 22:57:52…" at bounding box center [654, 313] width 1309 height 627
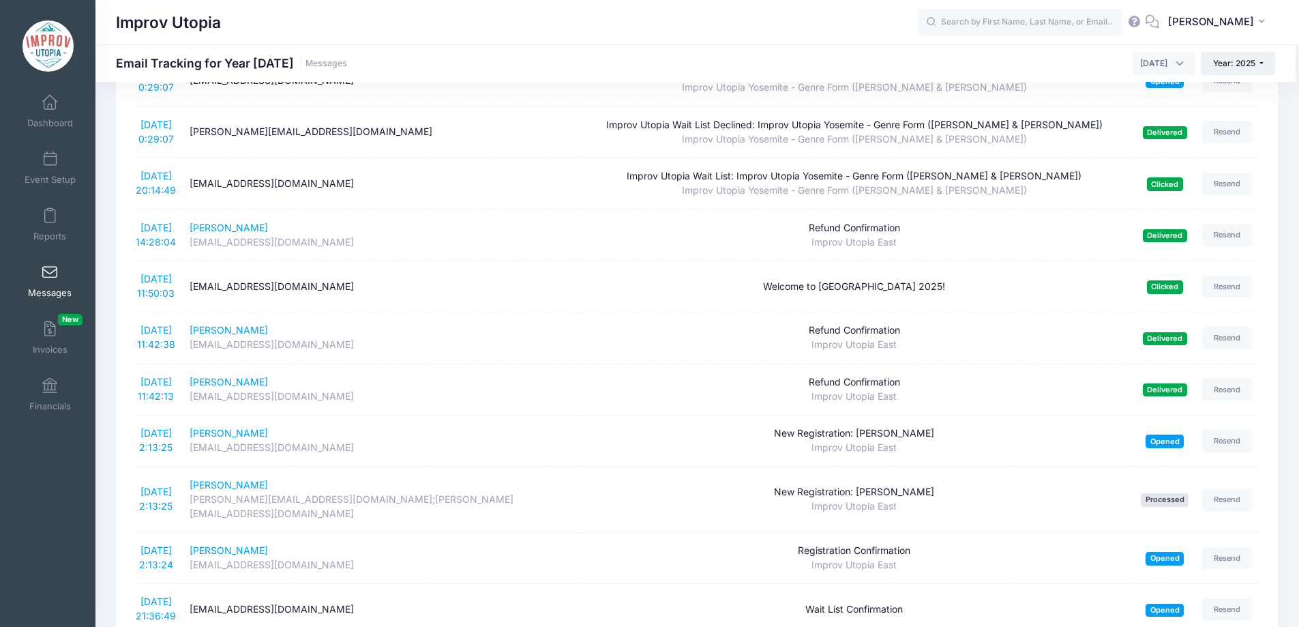
scroll to position [0, 0]
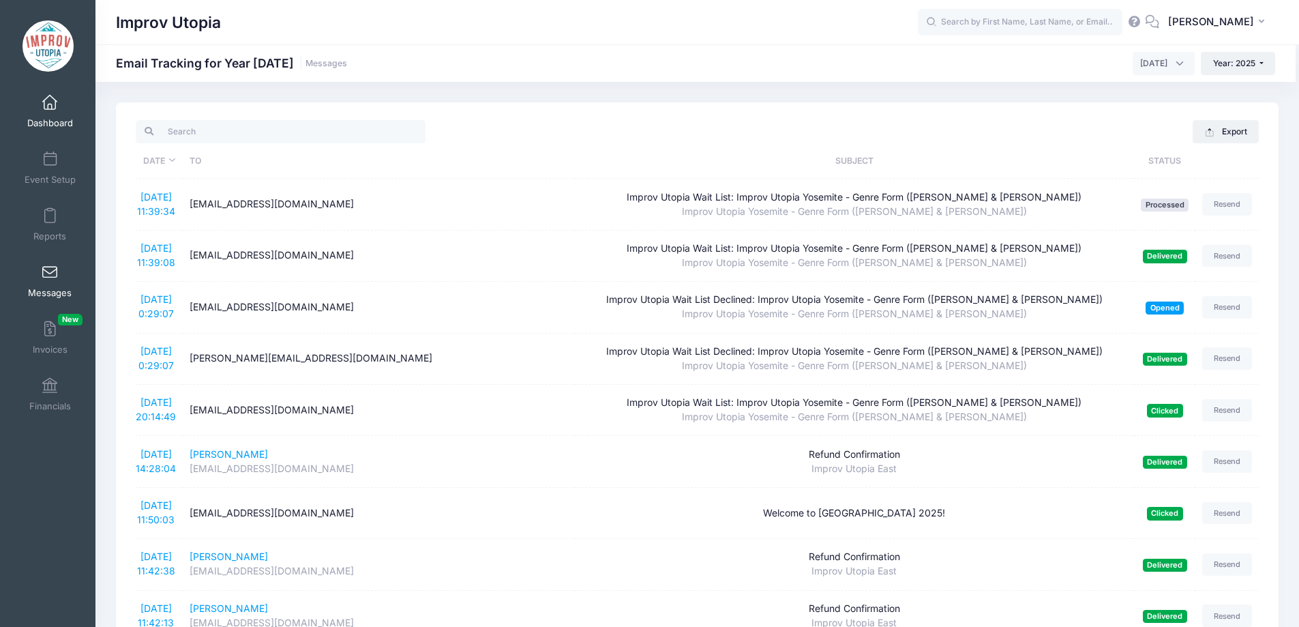
click at [50, 104] on span at bounding box center [50, 102] width 0 height 15
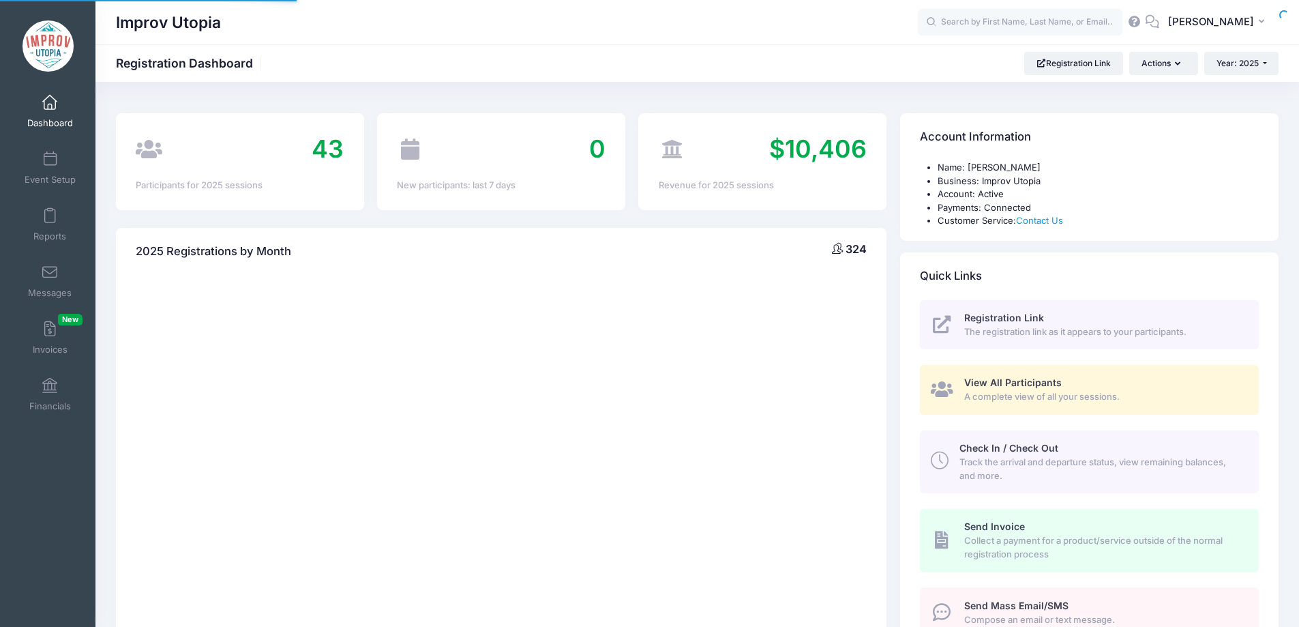
select select
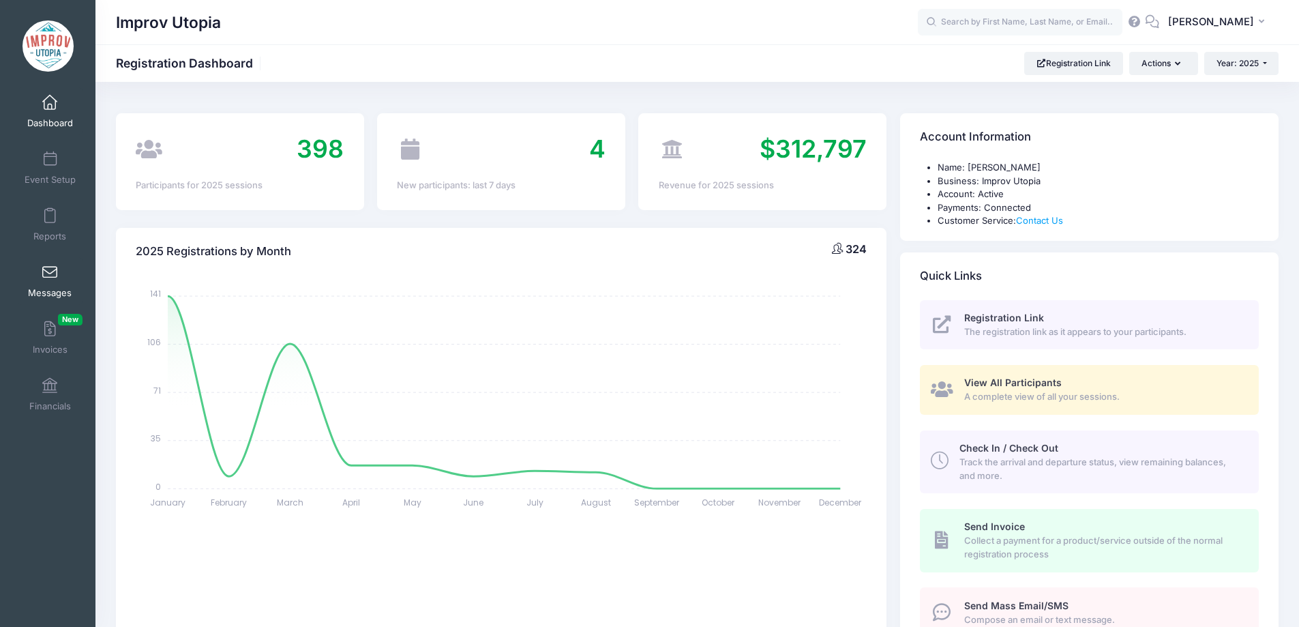
click at [49, 281] on link "Messages" at bounding box center [50, 281] width 65 height 48
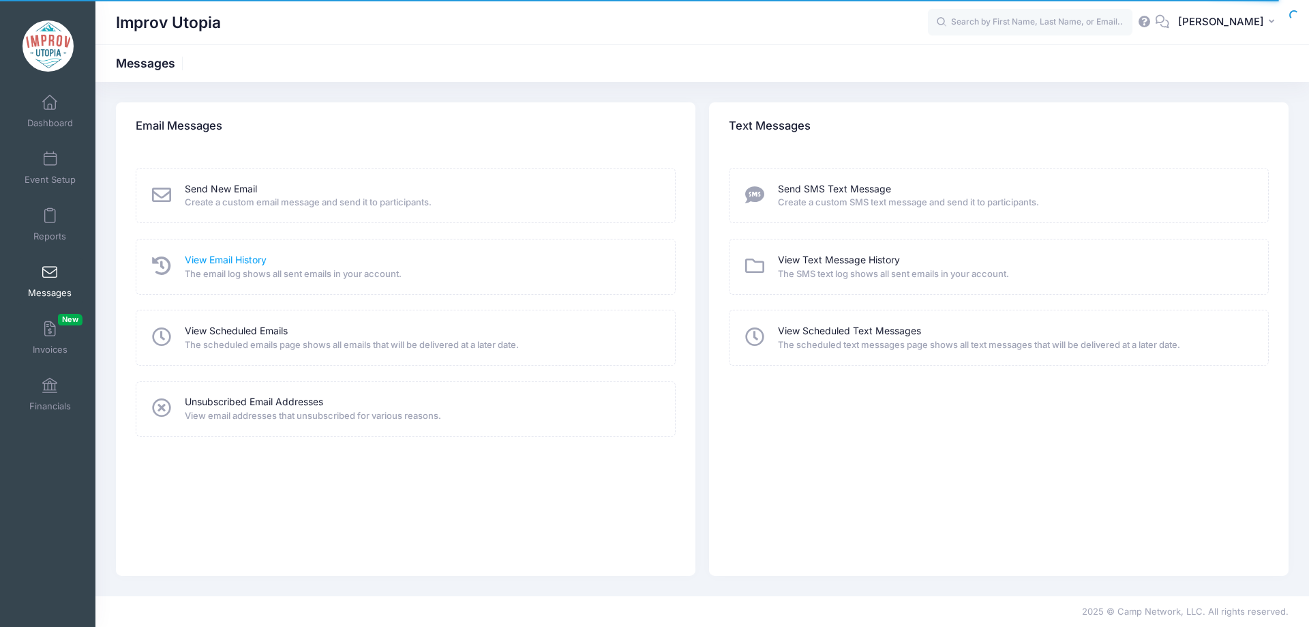
click at [236, 255] on link "View Email History" at bounding box center [226, 260] width 82 height 14
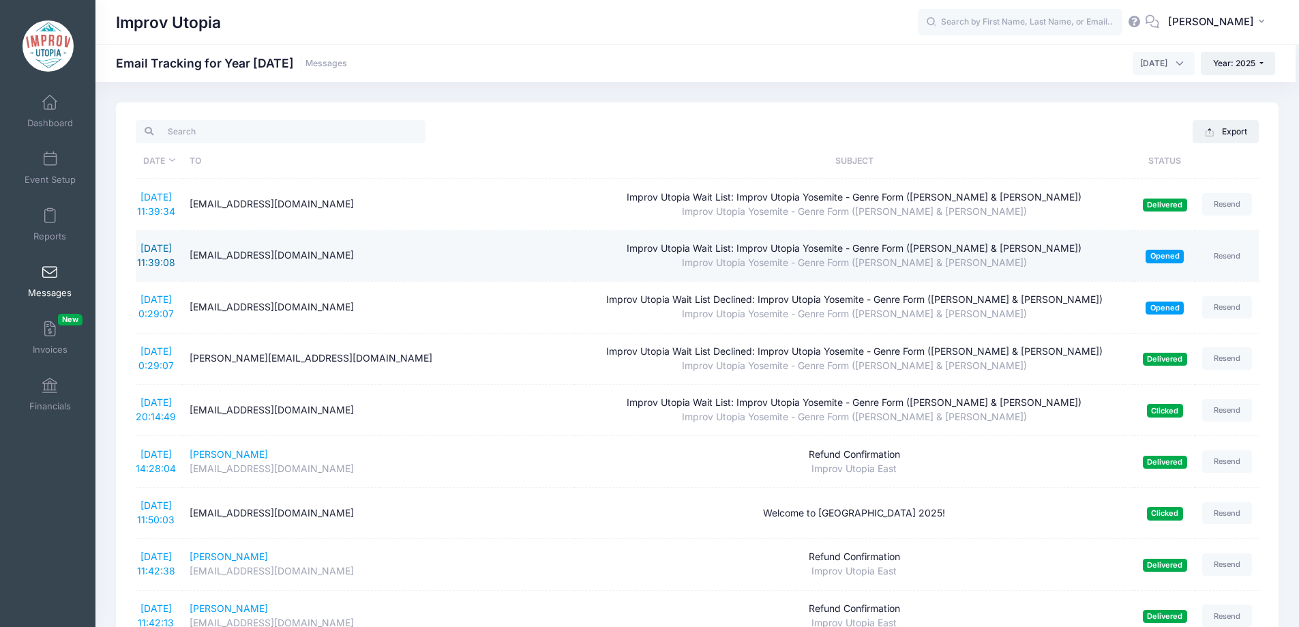
click at [156, 248] on link "[DATE] 11:39:08" at bounding box center [156, 255] width 38 height 26
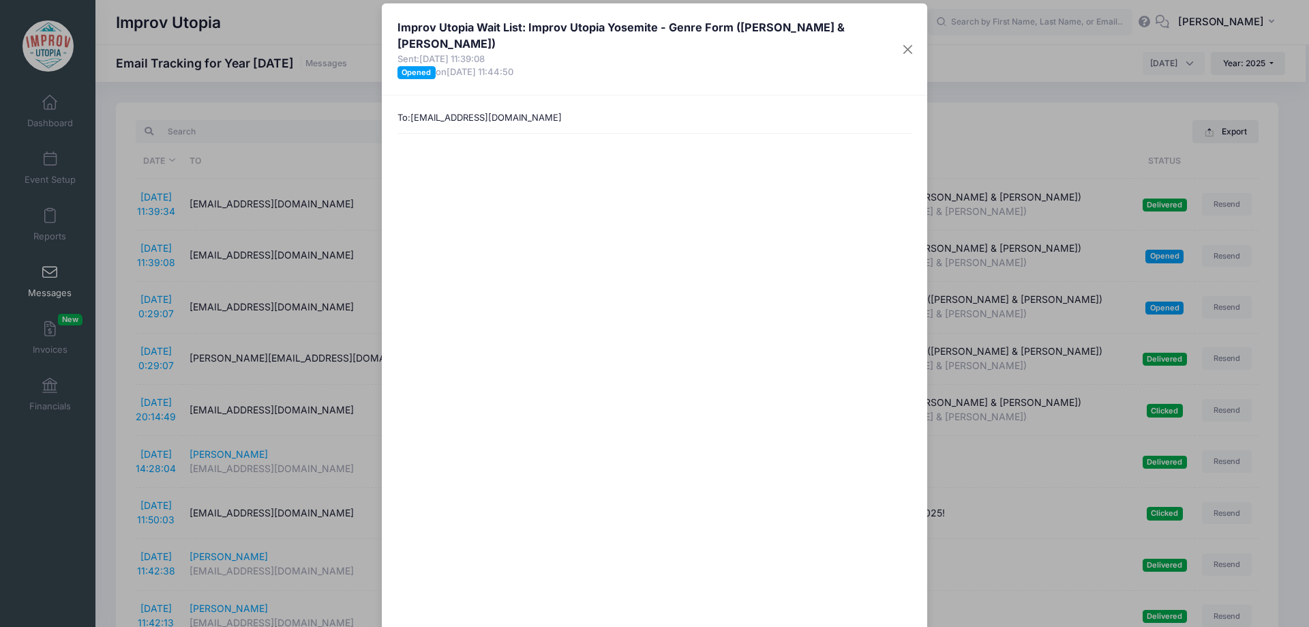
click at [106, 235] on div "Improv Utopia Wait List: Improv Utopia Yosemite - Genre Form ([PERSON_NAME] & […" at bounding box center [654, 313] width 1309 height 627
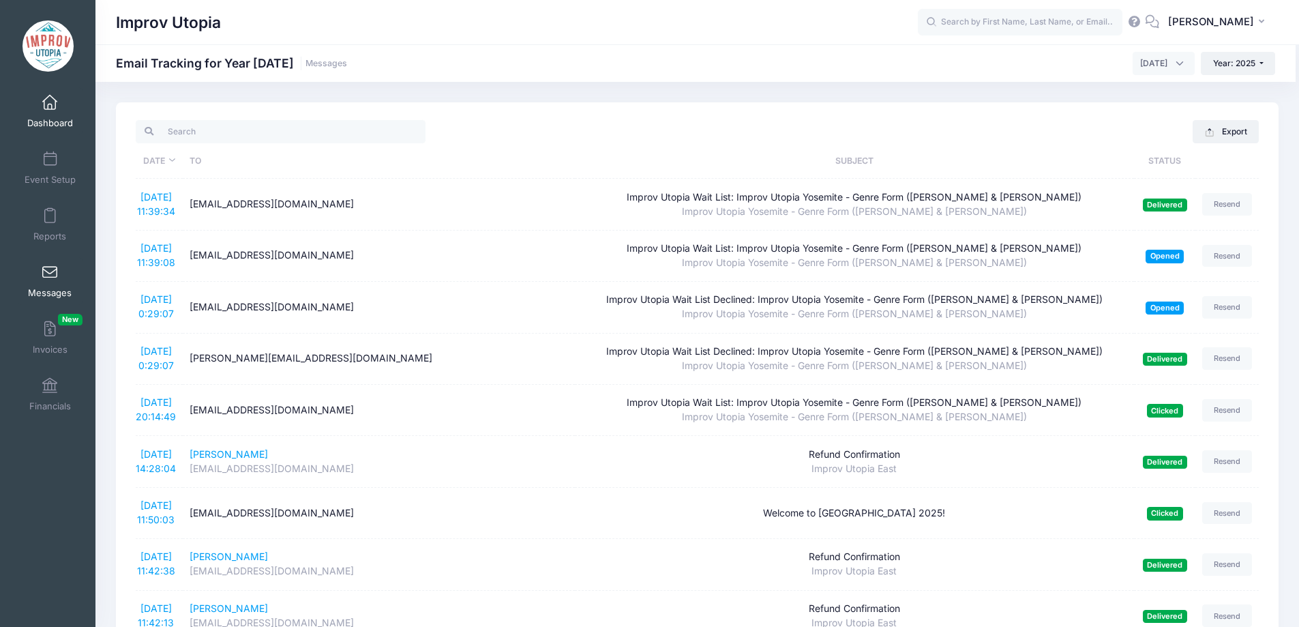
click at [50, 116] on link "Dashboard" at bounding box center [50, 111] width 65 height 48
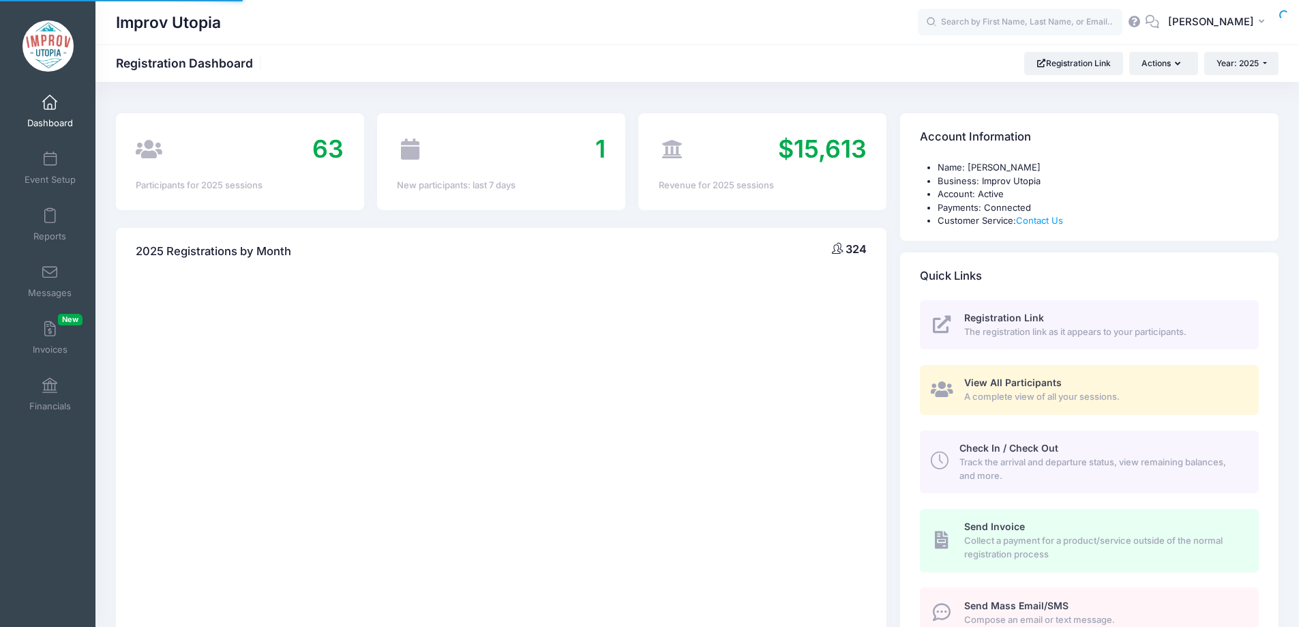
select select
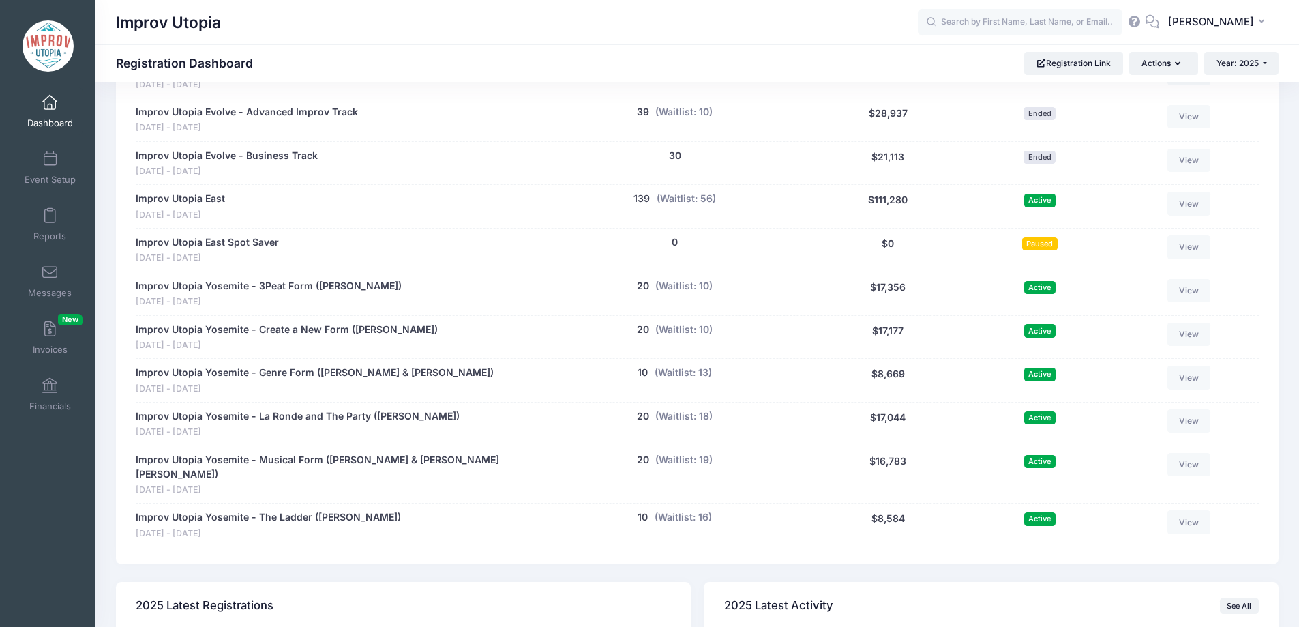
scroll to position [728, 0]
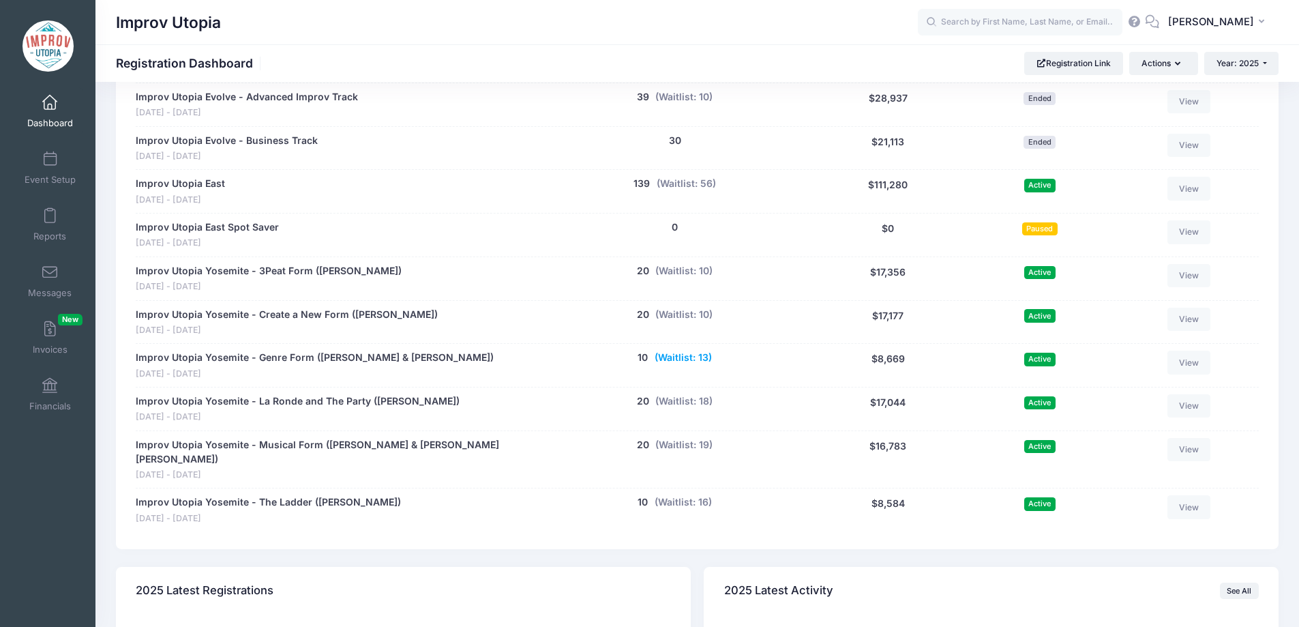
click at [690, 357] on button "(Waitlist: 13)" at bounding box center [682, 357] width 57 height 14
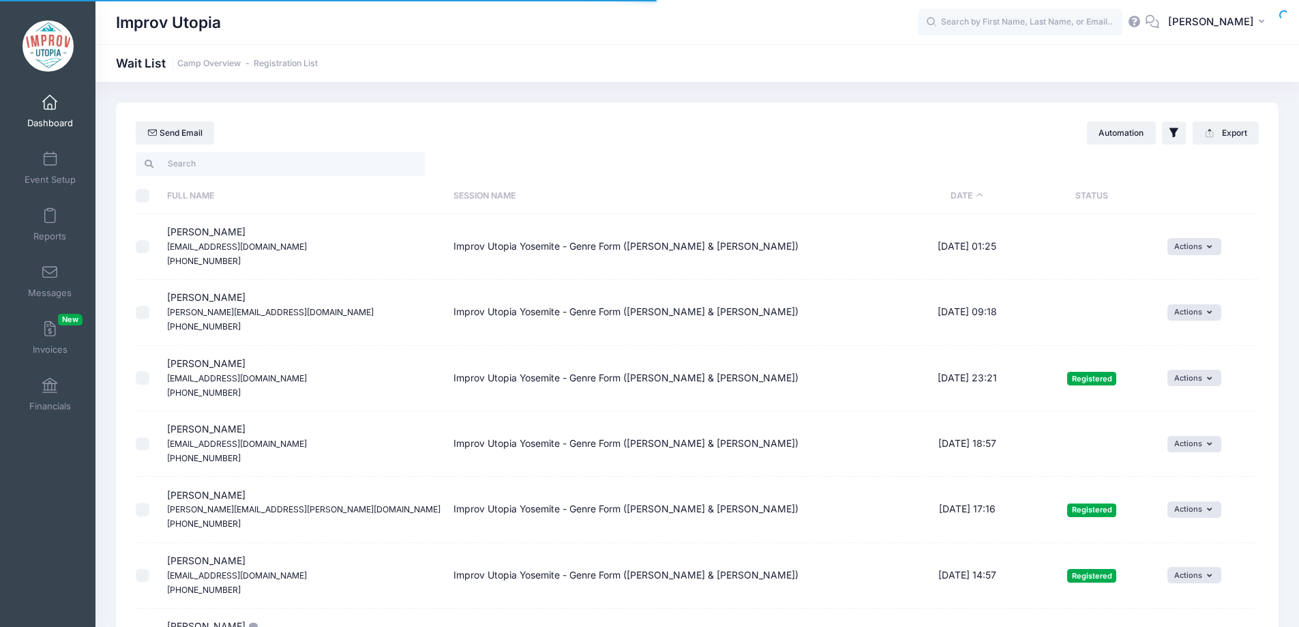
select select "50"
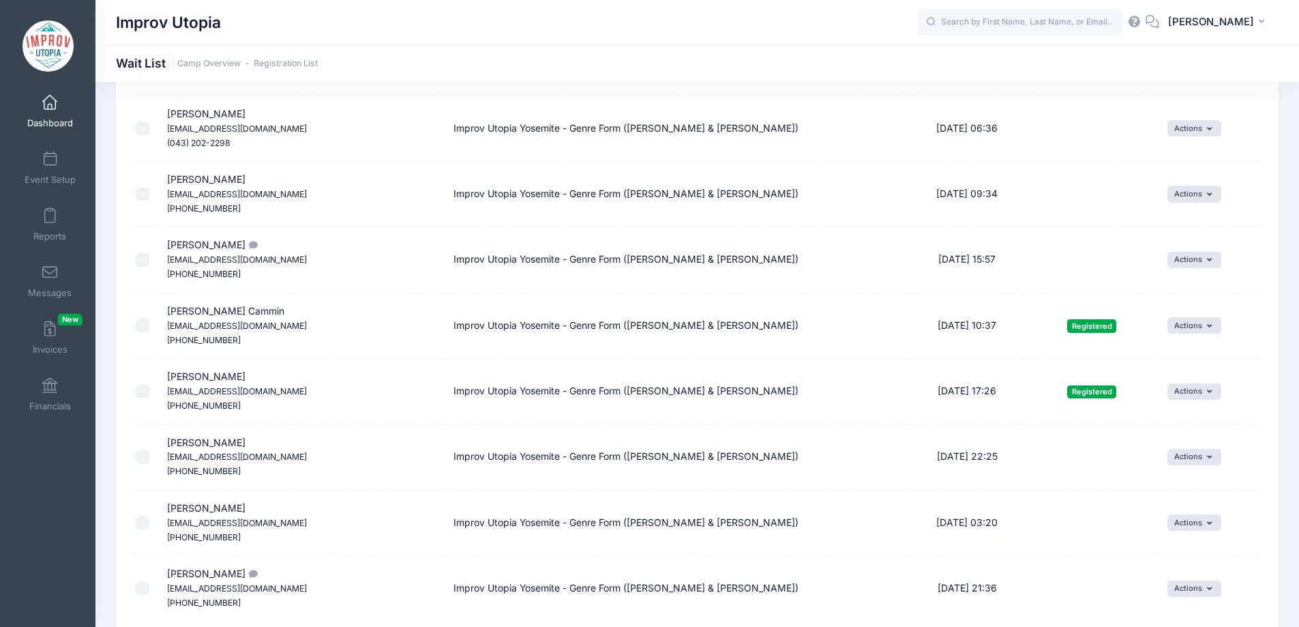
scroll to position [905, 0]
